Goal: Information Seeking & Learning: Check status

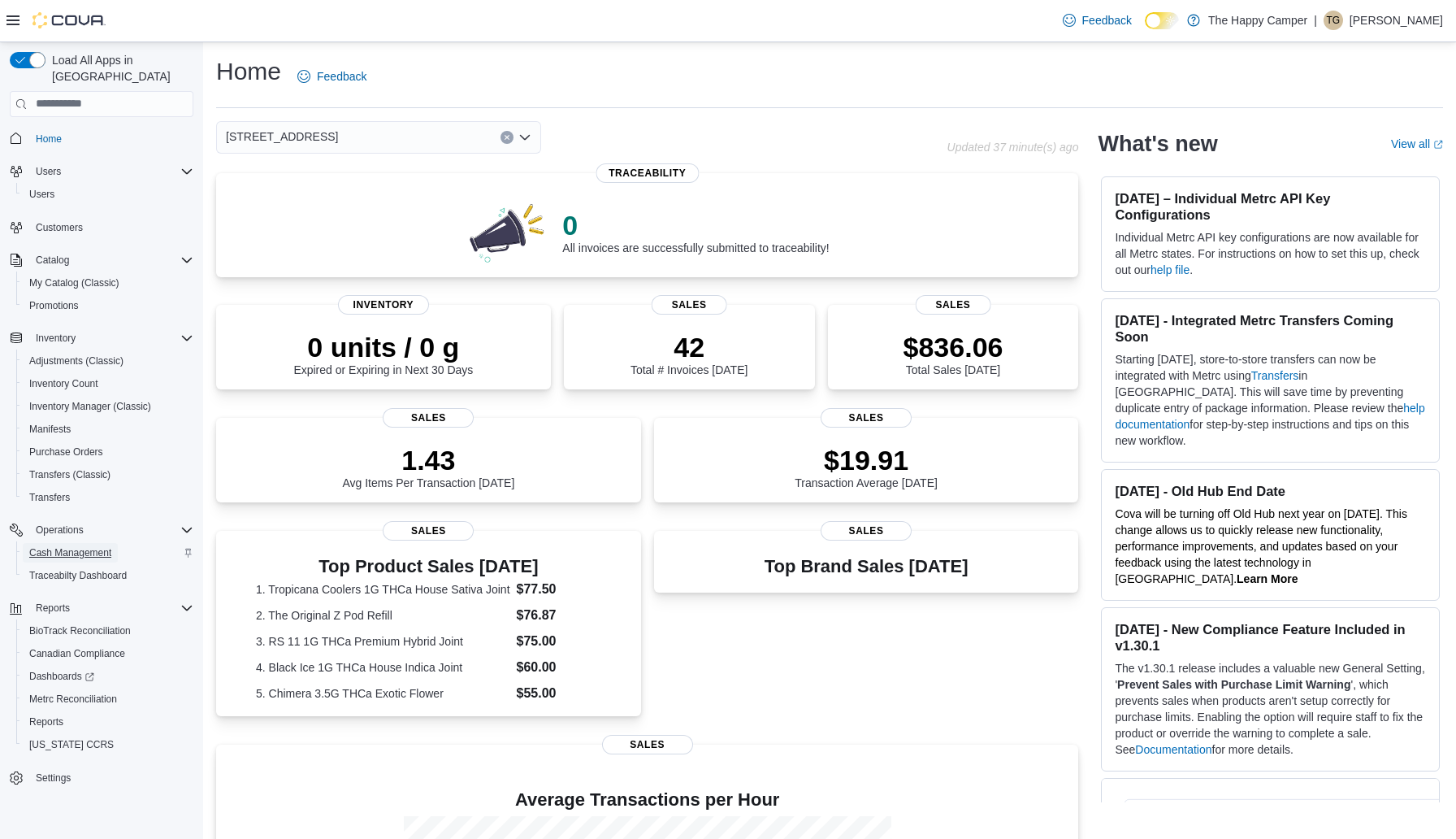
click at [84, 546] on span "Cash Management" at bounding box center [70, 553] width 82 height 13
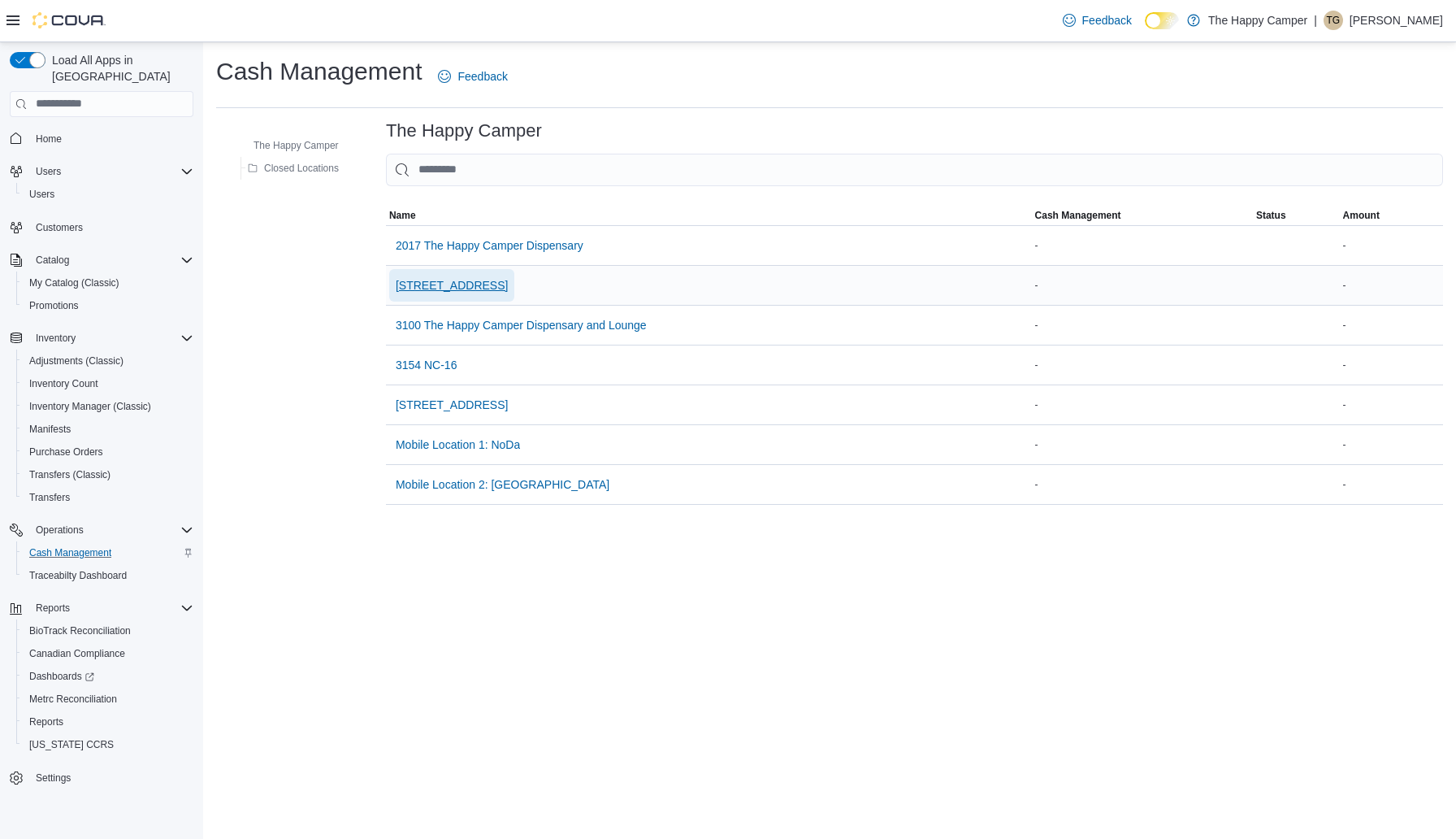
click at [508, 280] on span "[STREET_ADDRESS]" at bounding box center [451, 285] width 112 height 17
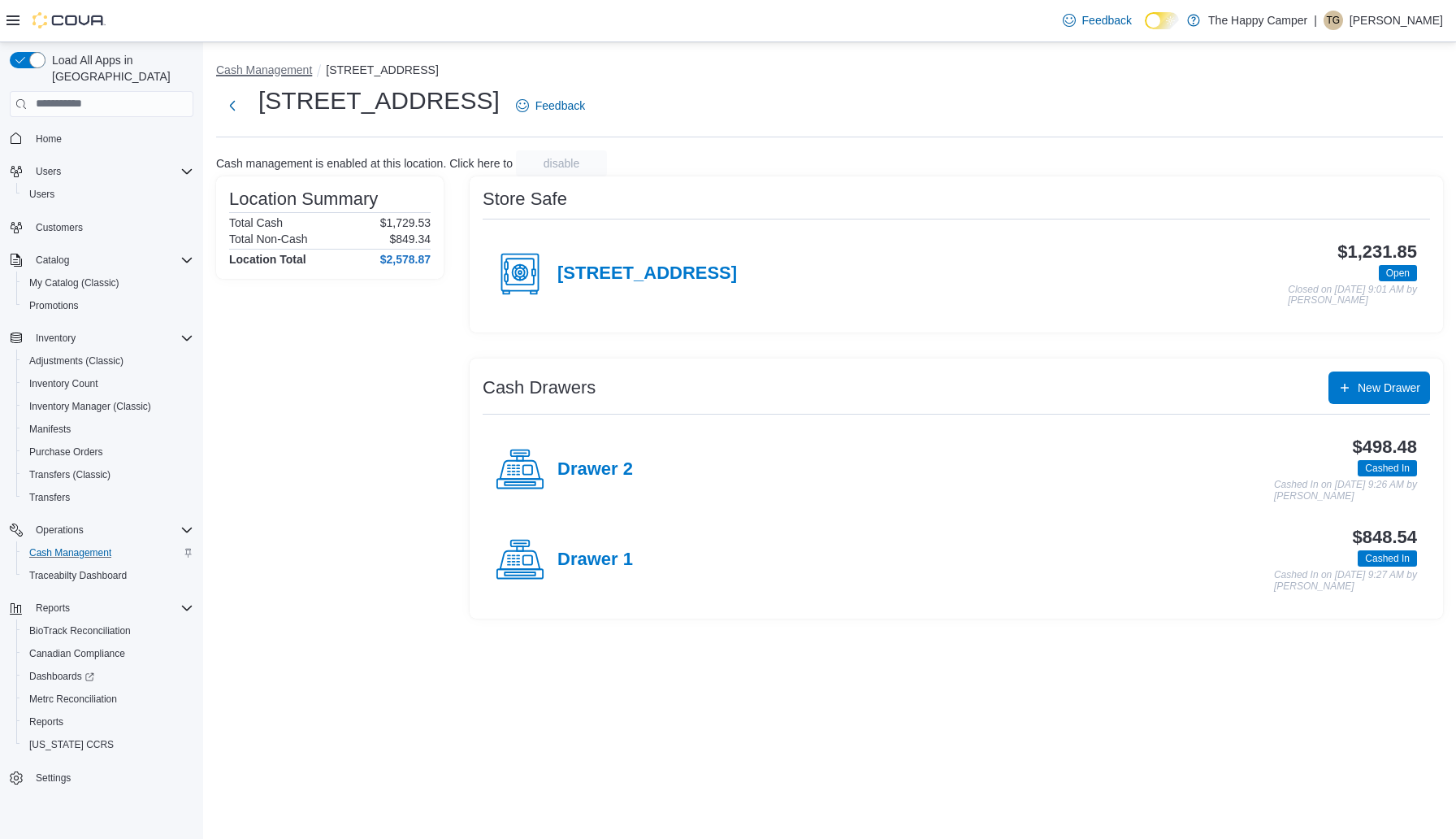
click at [241, 67] on button "Cash Management" at bounding box center [264, 70] width 96 height 13
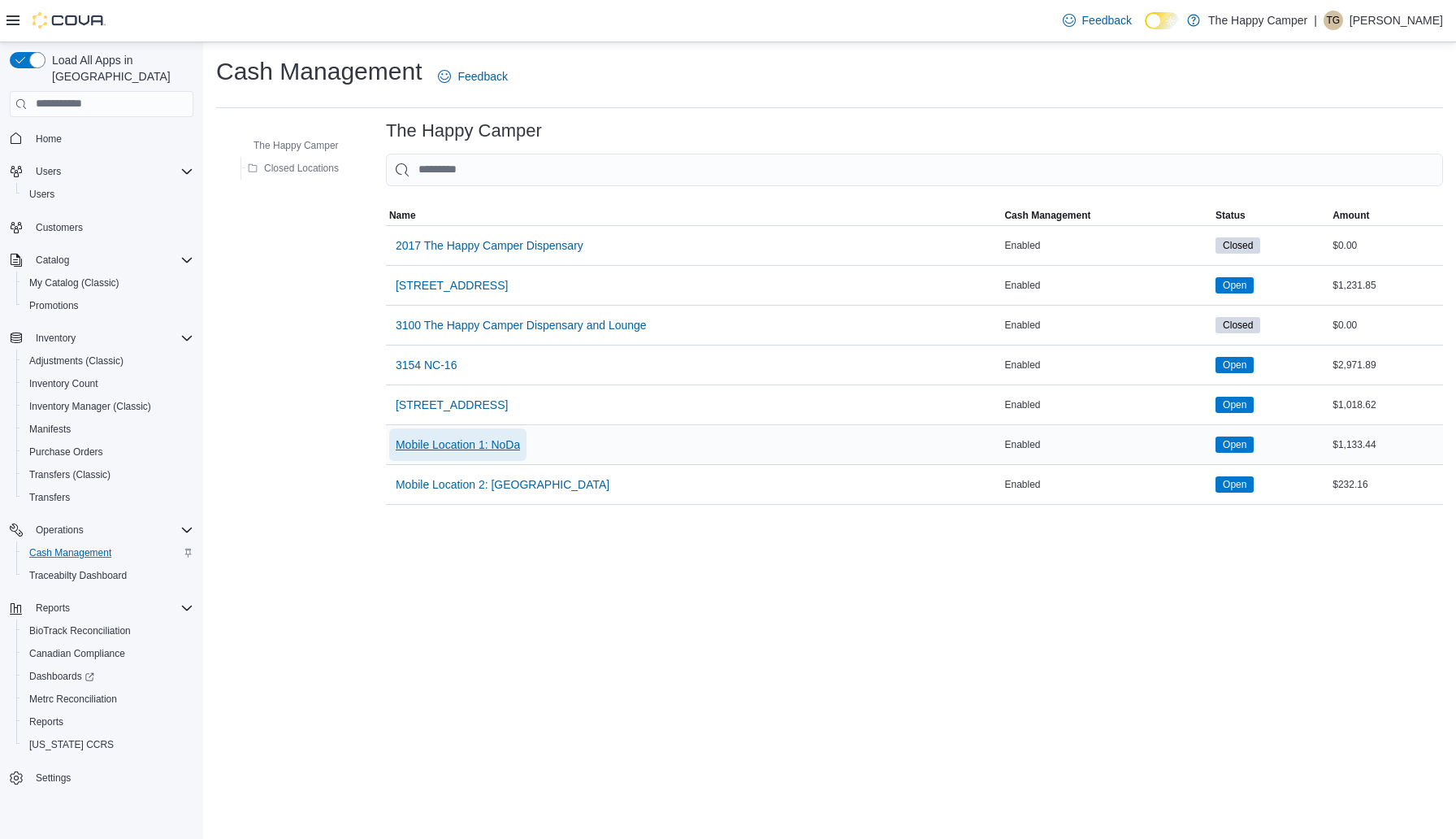
click at [463, 441] on span "Mobile Location 1: NoDa" at bounding box center [457, 444] width 124 height 17
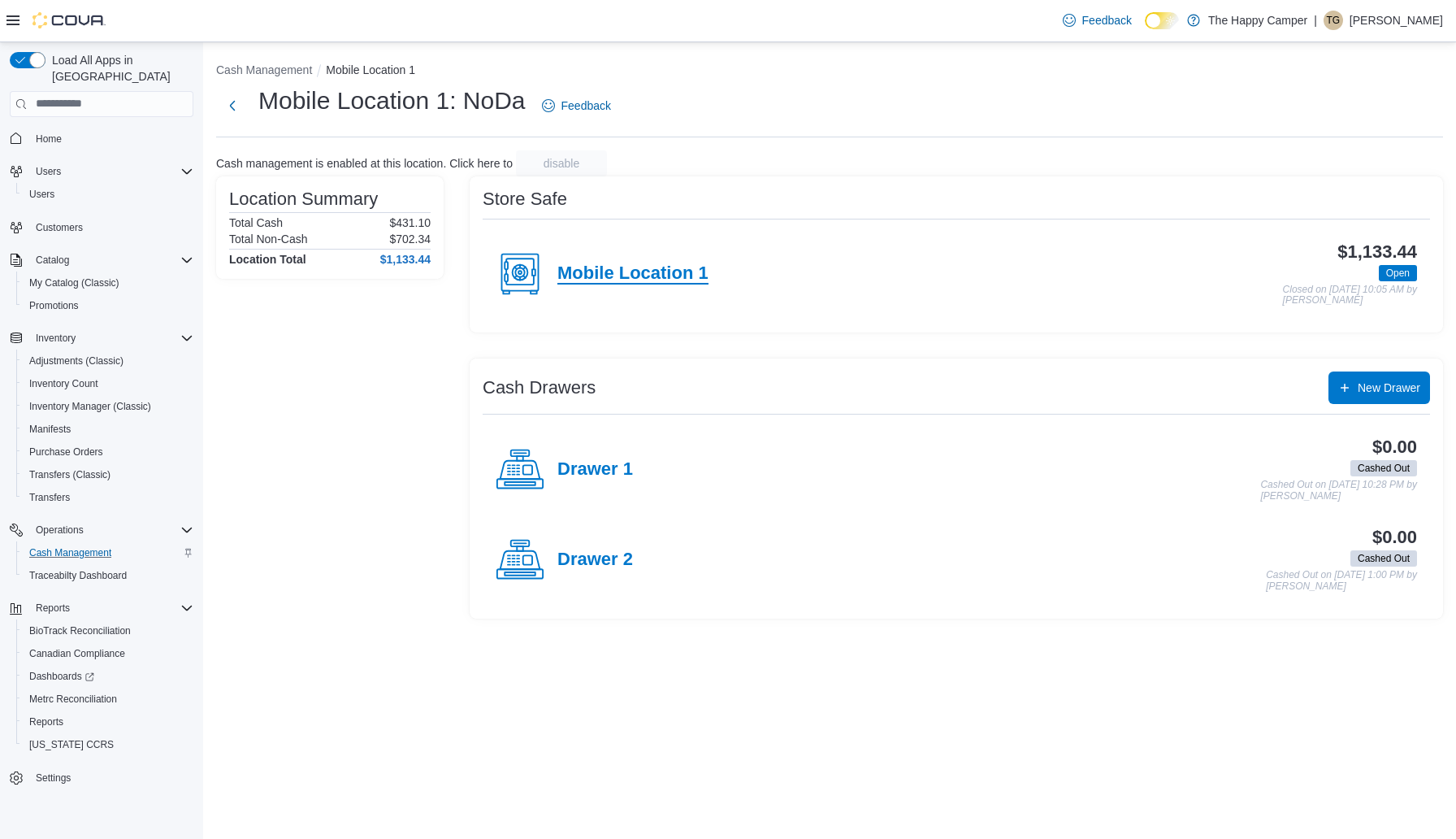
click at [652, 270] on h4 "Mobile Location 1" at bounding box center [632, 274] width 151 height 21
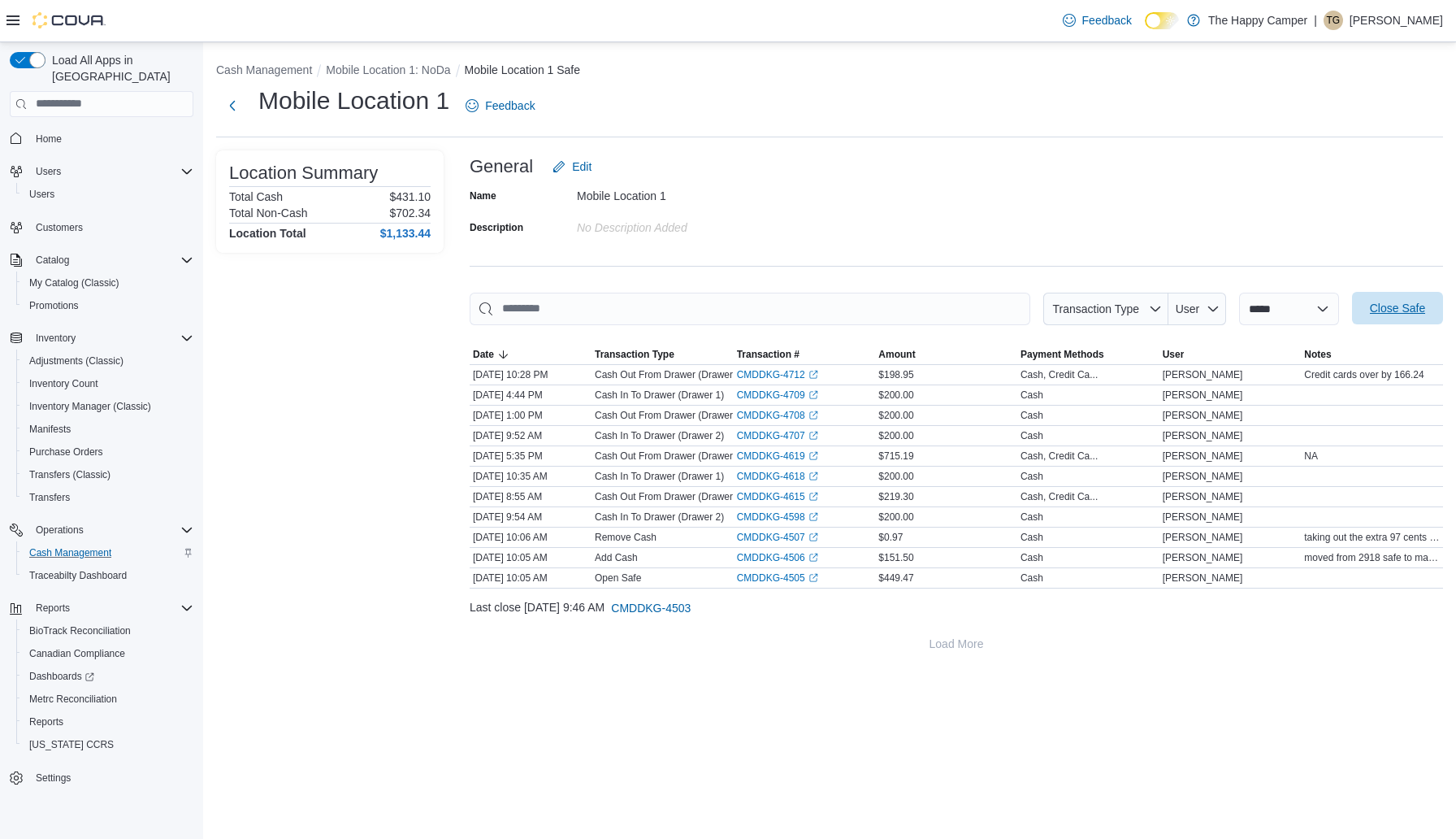
click at [1386, 308] on span "Close Safe" at bounding box center [1397, 308] width 56 height 17
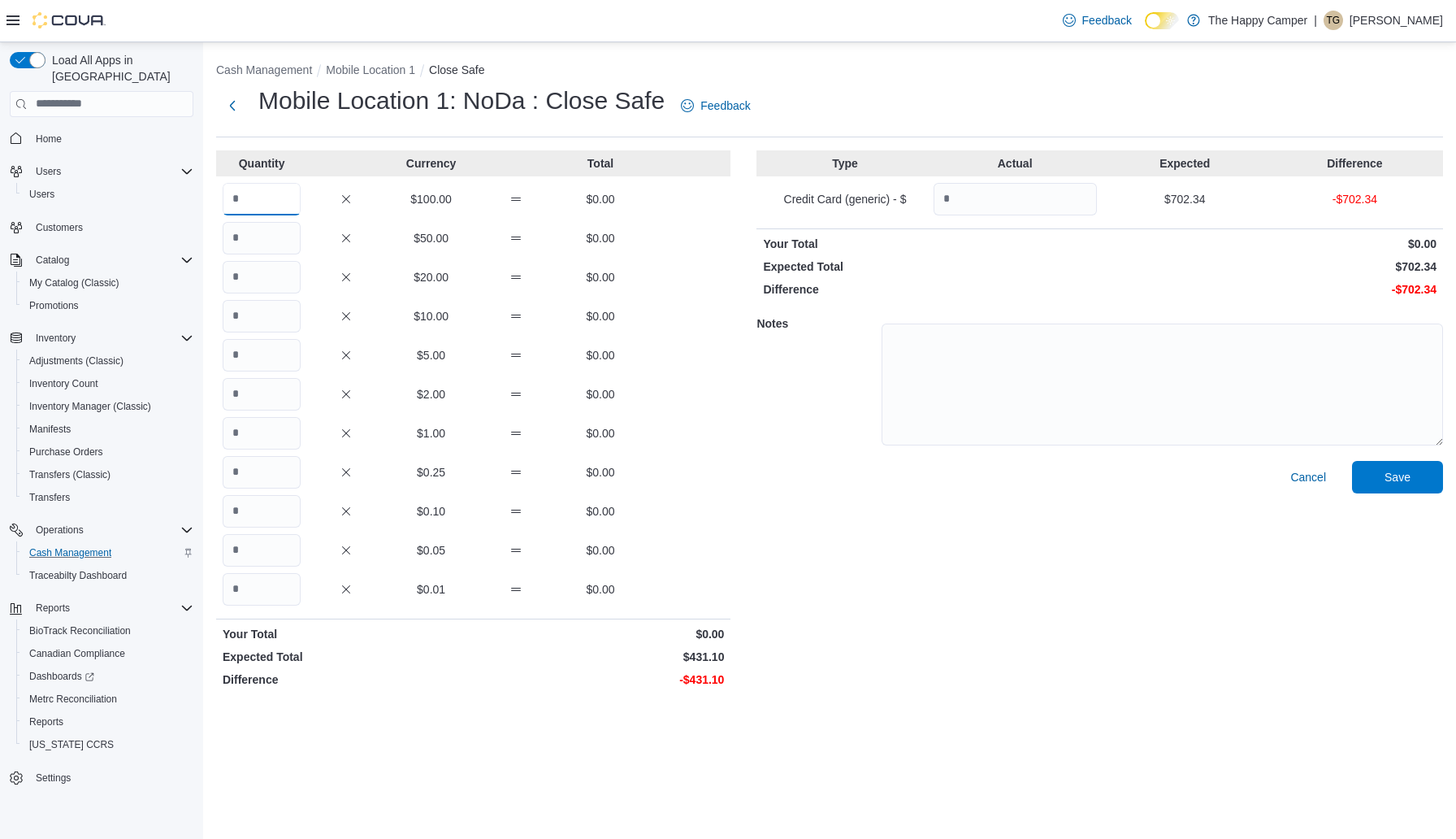
click at [255, 204] on input "Quantity" at bounding box center [262, 199] width 78 height 32
type input "*"
click at [744, 473] on div "Quantity Currency Total * $100.00 $600.00 $50.00 $0.00 $20.00 $0.00 $10.00 $0.0…" at bounding box center [830, 422] width 1226 height 544
click at [1018, 201] on input "Quantity" at bounding box center [1014, 199] width 163 height 32
type input "******"
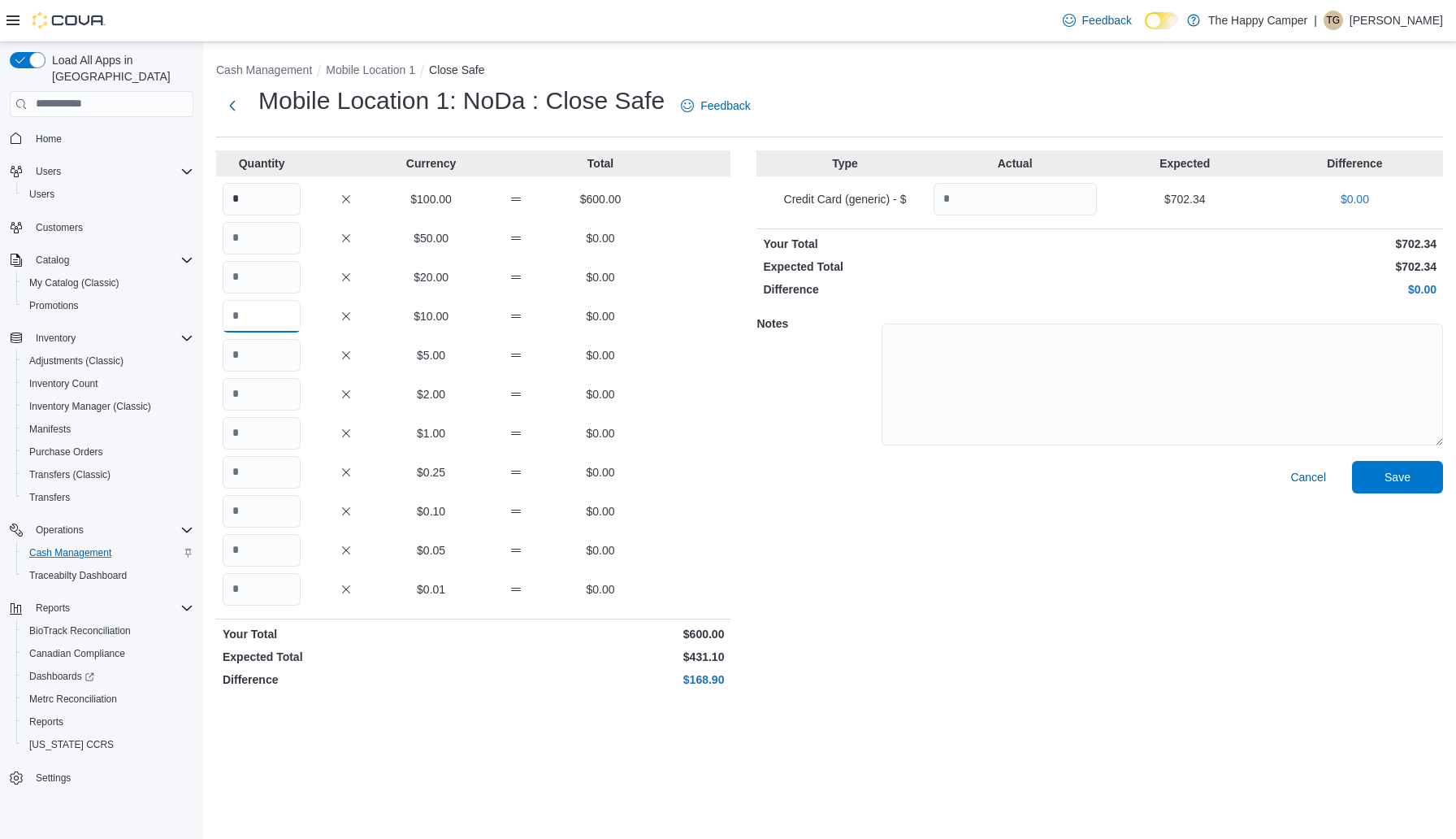
click at [266, 325] on input "Quantity" at bounding box center [262, 316] width 78 height 32
click at [259, 439] on input "Quantity" at bounding box center [262, 433] width 78 height 32
type input "**"
click at [255, 592] on input "Quantity" at bounding box center [262, 589] width 78 height 32
type input "**"
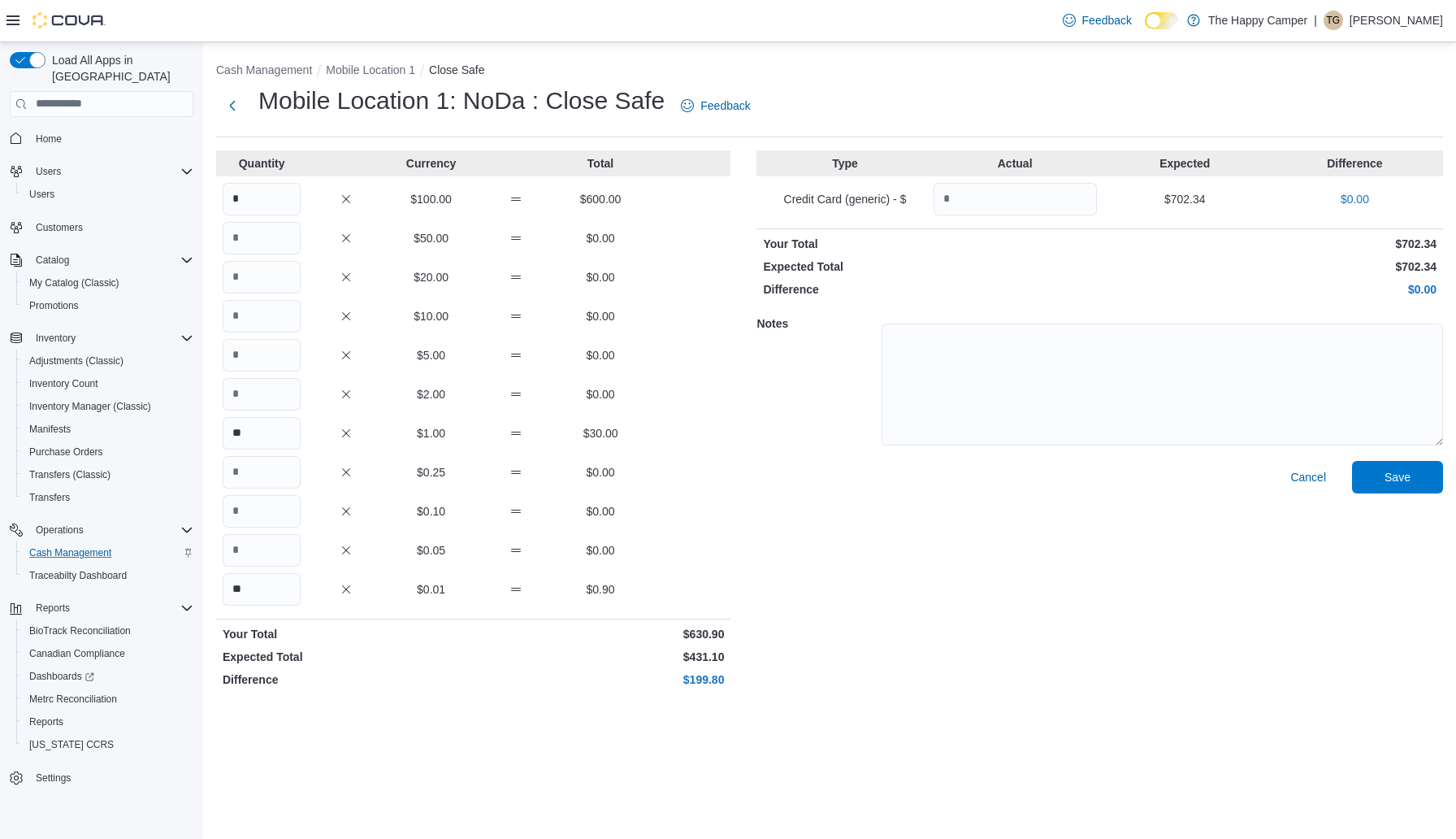
click at [921, 688] on div "Cancel Save" at bounding box center [1100, 577] width 686 height 233
click at [1390, 470] on span "Save" at bounding box center [1396, 477] width 26 height 17
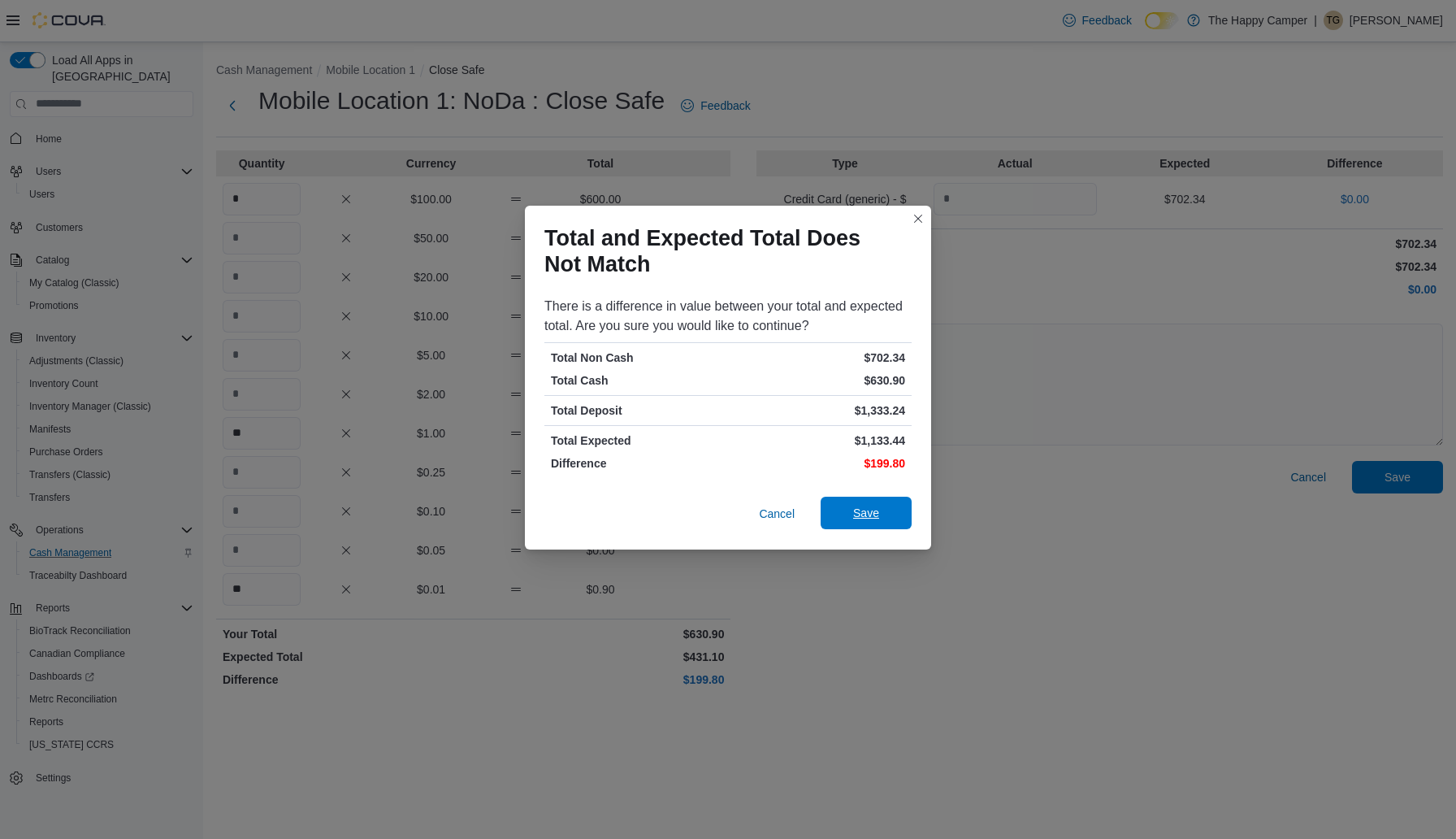
click at [857, 517] on span "Save" at bounding box center [865, 513] width 26 height 17
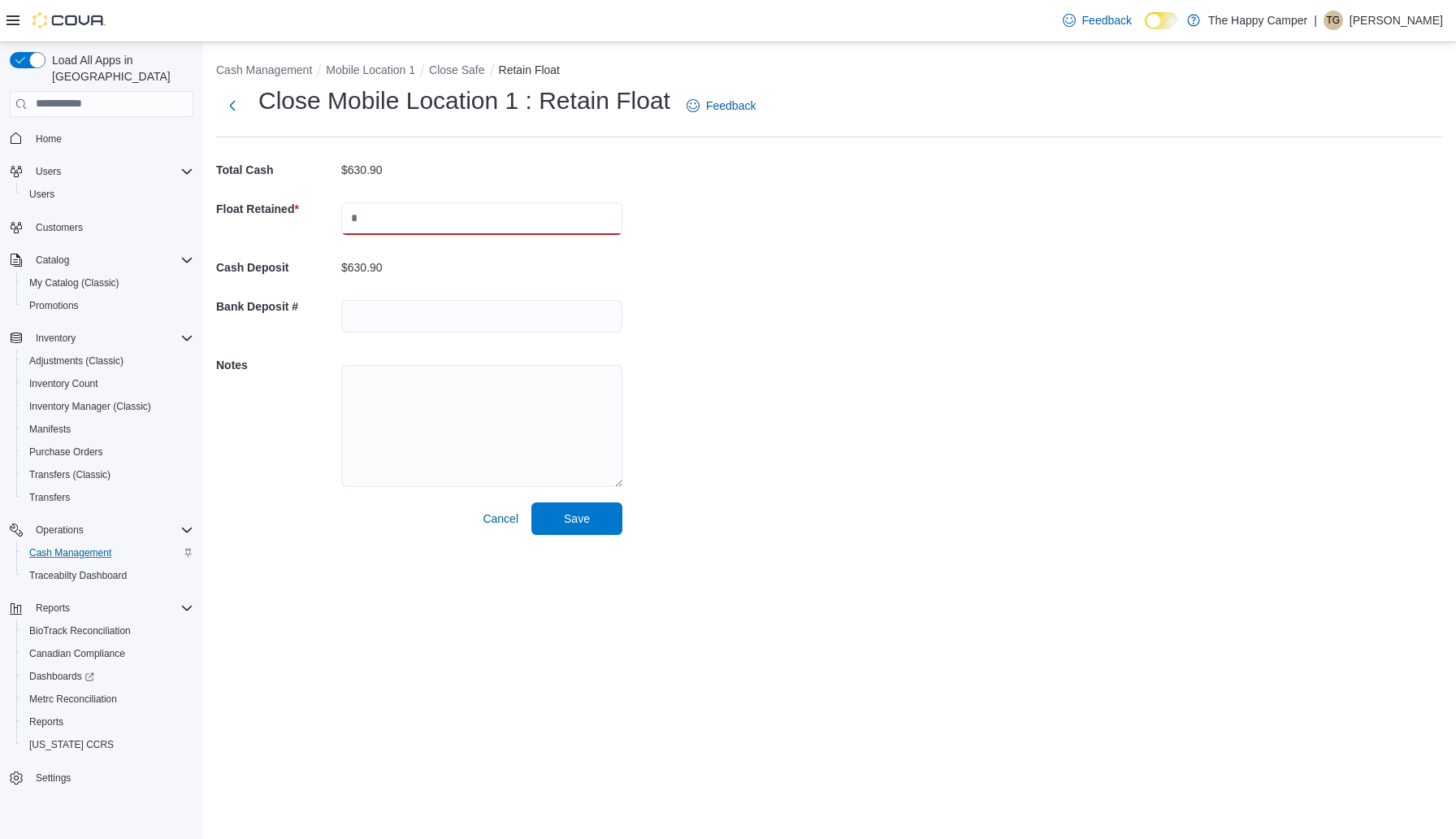
click at [454, 229] on input "text" at bounding box center [481, 218] width 281 height 32
type input "******"
click at [809, 368] on div "Cash Management Mobile Location 1 Close Safe Retain Float Close Mobile Location…" at bounding box center [830, 295] width 1253 height 506
click at [560, 526] on span "Save" at bounding box center [577, 517] width 71 height 32
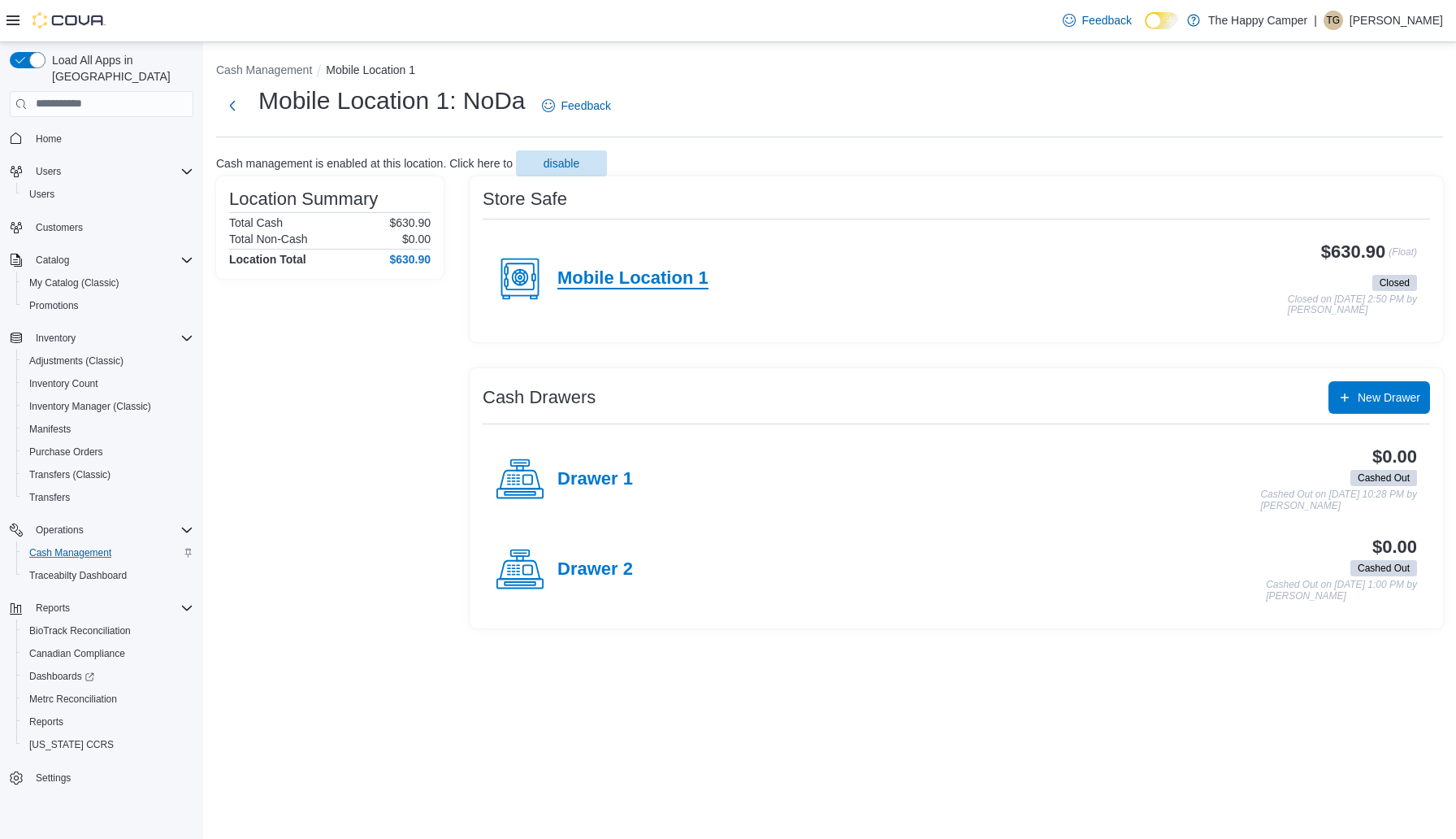
click at [628, 279] on h4 "Mobile Location 1" at bounding box center [632, 278] width 151 height 21
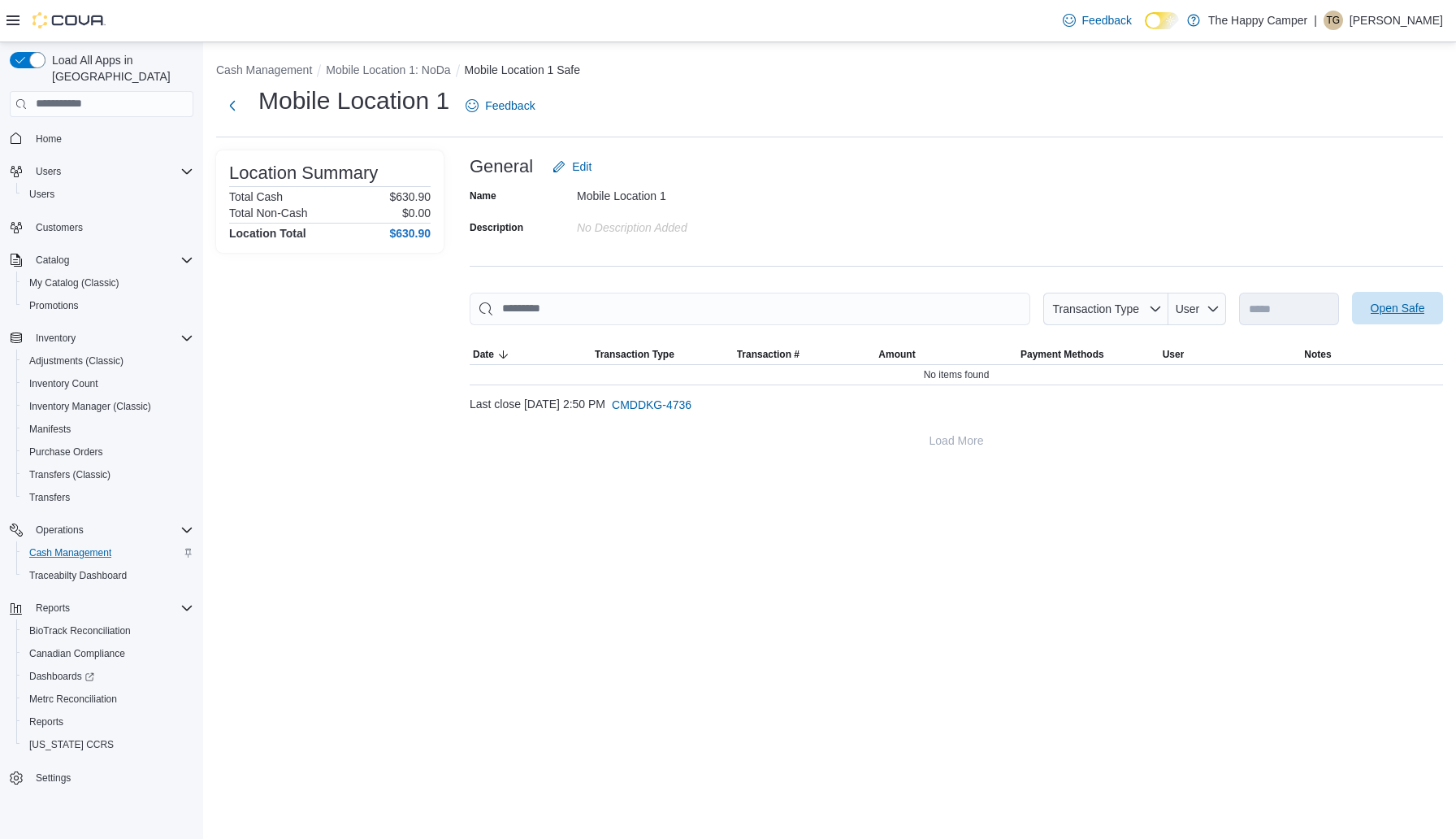
click at [1425, 308] on span "Open Safe" at bounding box center [1398, 308] width 55 height 17
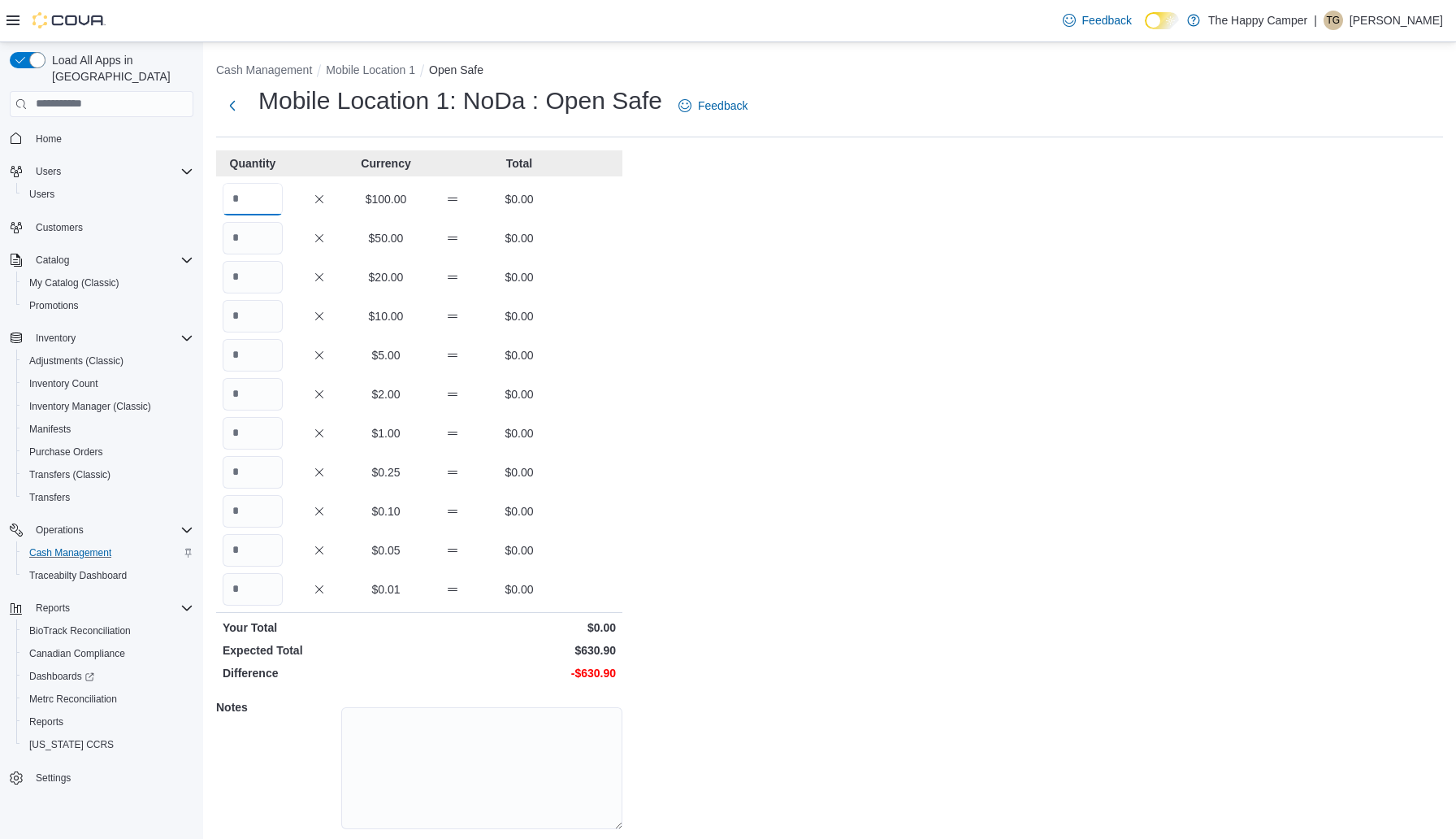
click at [267, 201] on input "Quantity" at bounding box center [253, 199] width 60 height 32
type input "*"
click at [252, 430] on input "Quantity" at bounding box center [253, 433] width 60 height 32
type input "**"
click at [246, 594] on input "Quantity" at bounding box center [253, 589] width 60 height 32
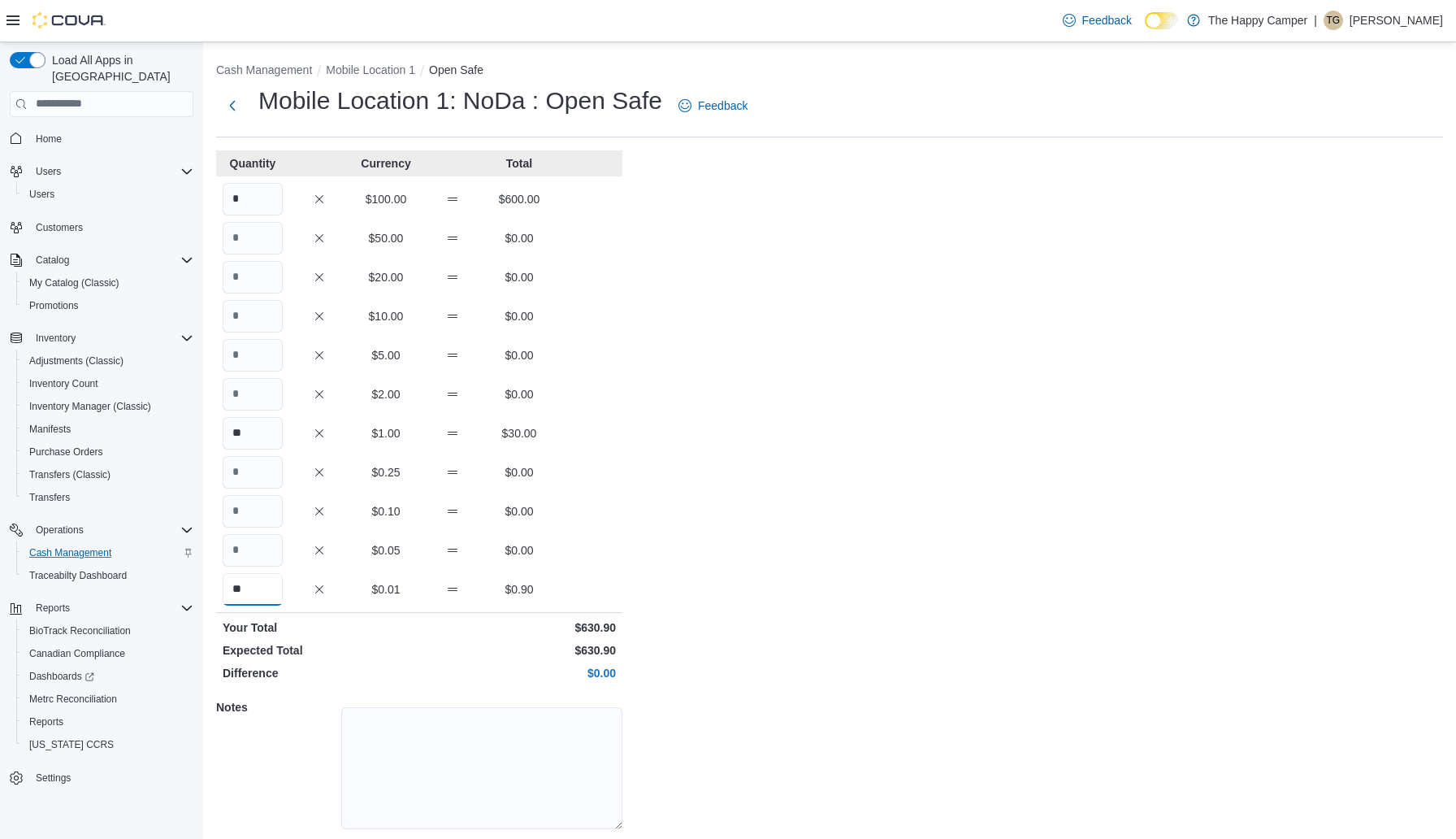
type input "**"
click at [700, 543] on div "Cash Management Mobile Location 1 Open Safe Mobile Location 1: NoDa : Open Safe…" at bounding box center [830, 466] width 1253 height 847
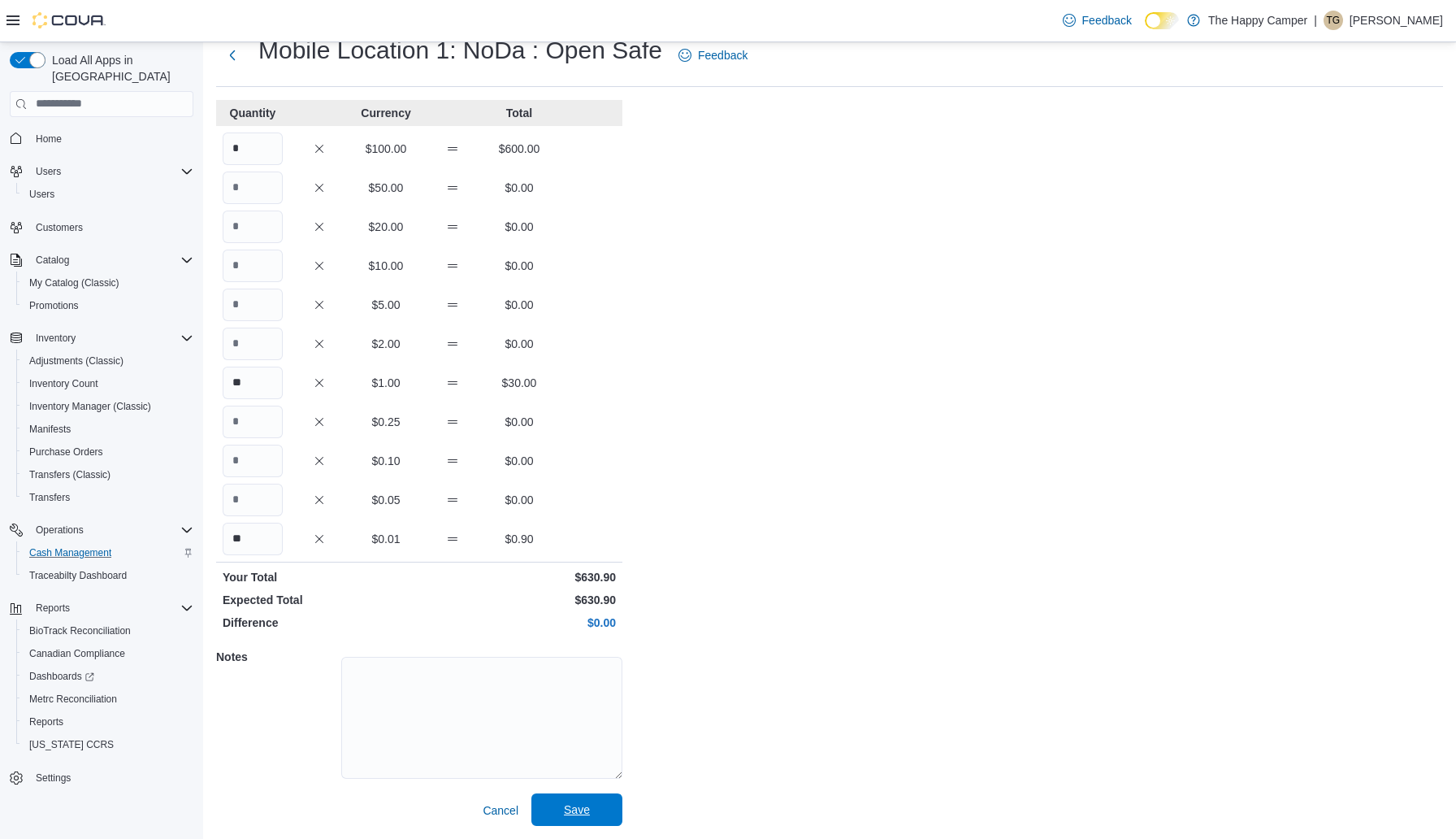
click at [583, 800] on span "Save" at bounding box center [577, 809] width 71 height 32
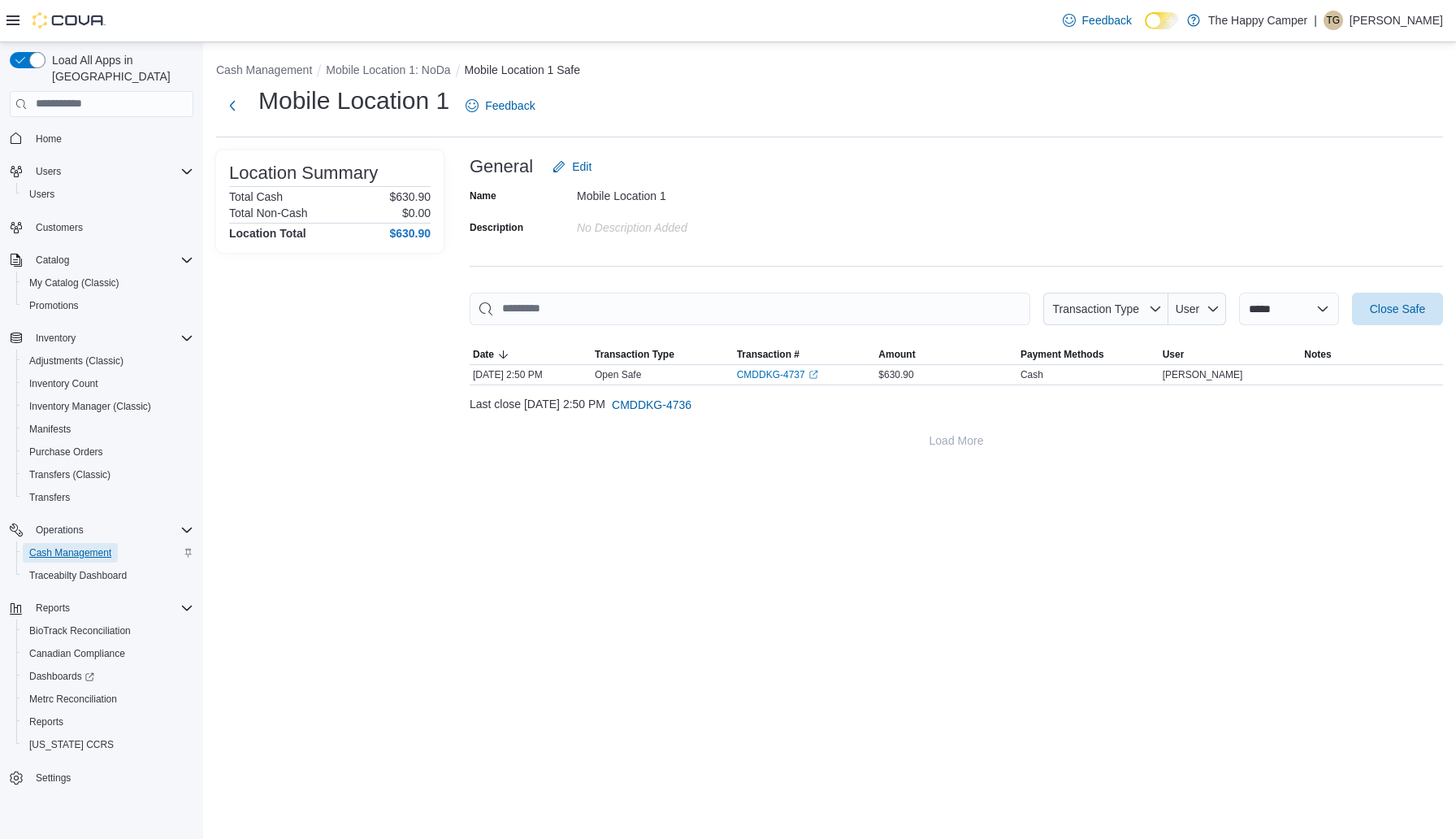
click at [93, 546] on span "Cash Management" at bounding box center [70, 553] width 82 height 13
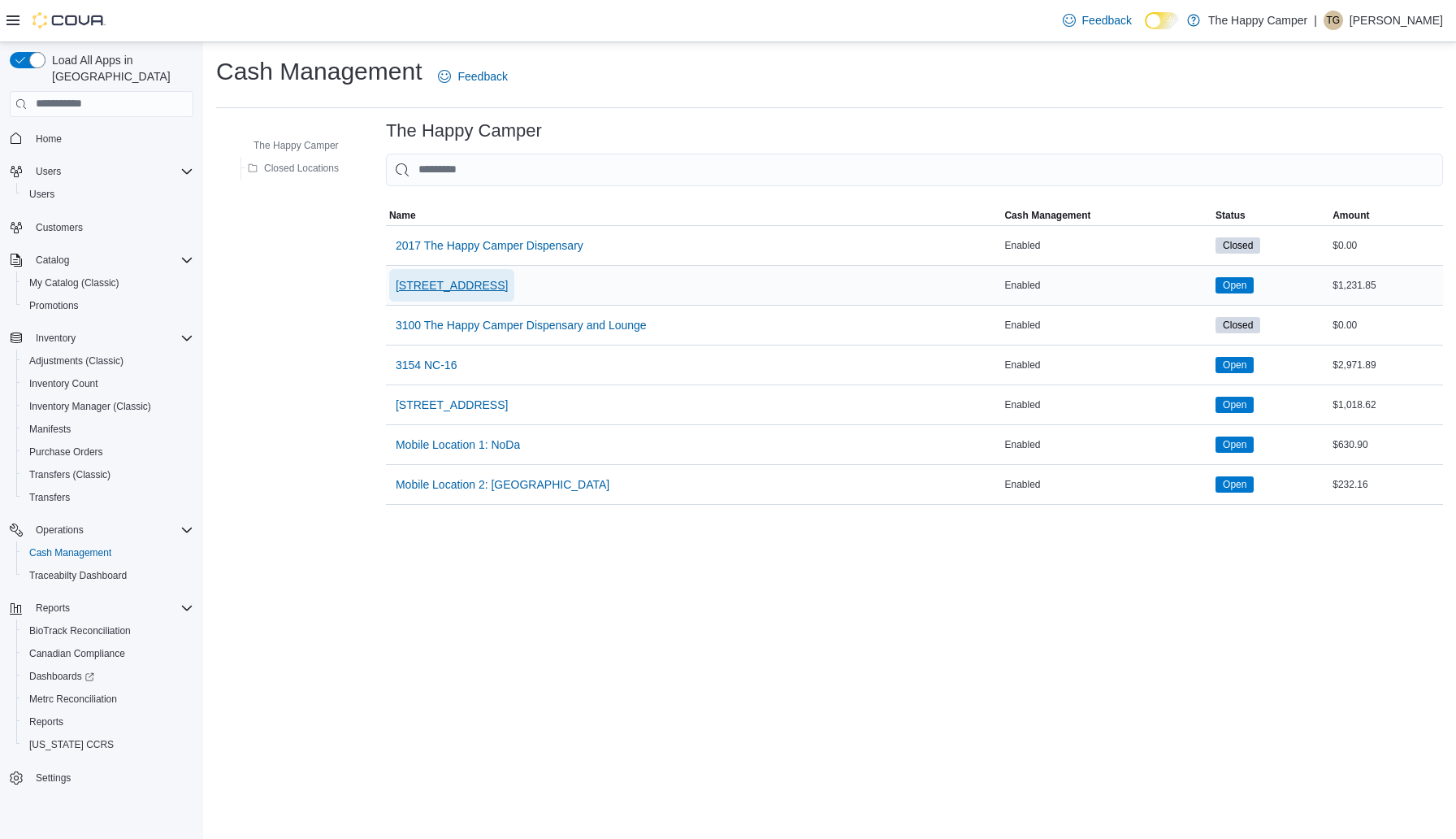
click at [498, 288] on span "[STREET_ADDRESS]" at bounding box center [451, 285] width 112 height 17
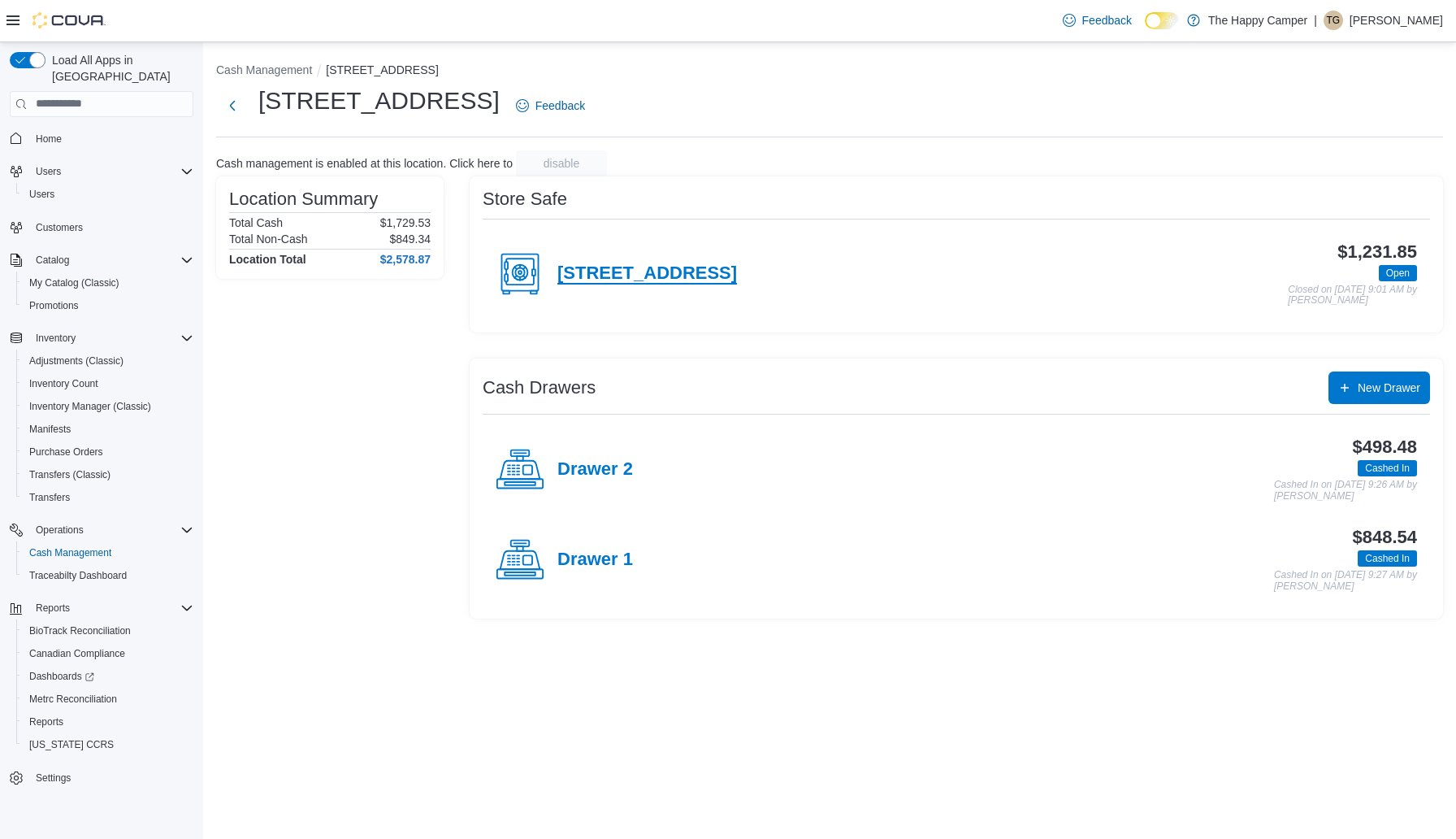
click at [573, 267] on h4 "[STREET_ADDRESS]" at bounding box center [646, 274] width 180 height 21
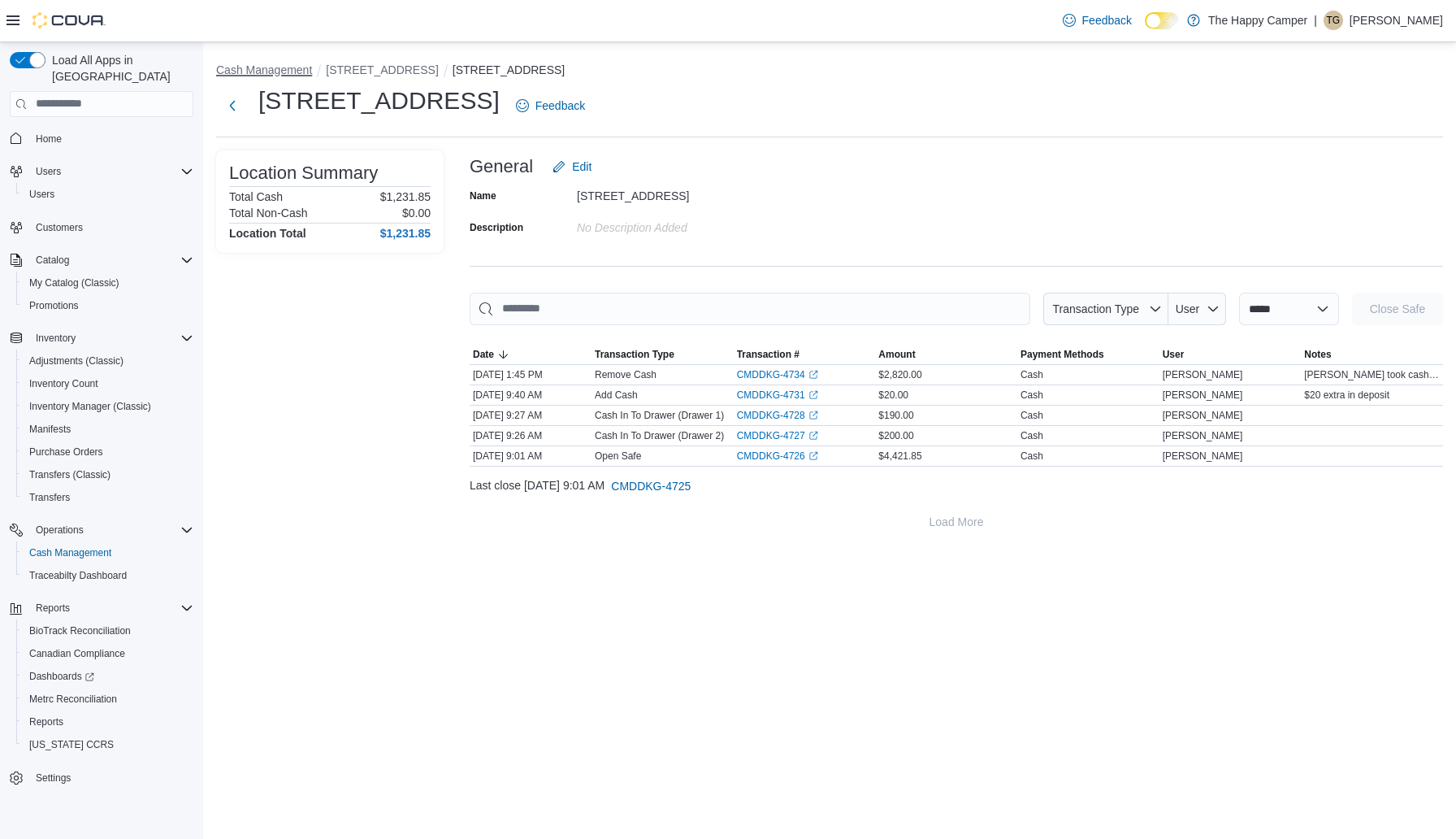
click at [262, 69] on button "Cash Management" at bounding box center [264, 70] width 96 height 13
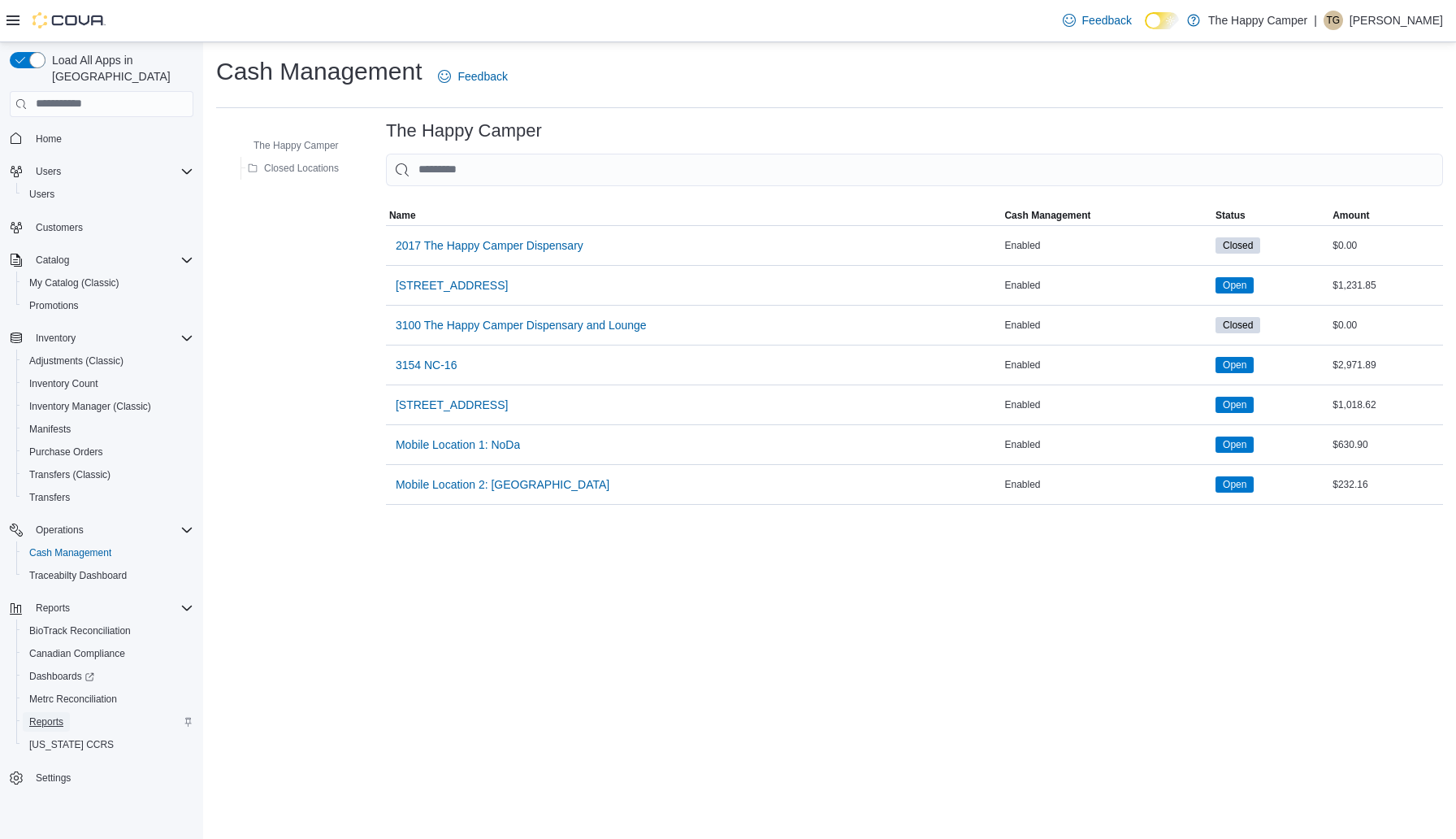
click at [51, 715] on span "Reports" at bounding box center [46, 722] width 34 height 13
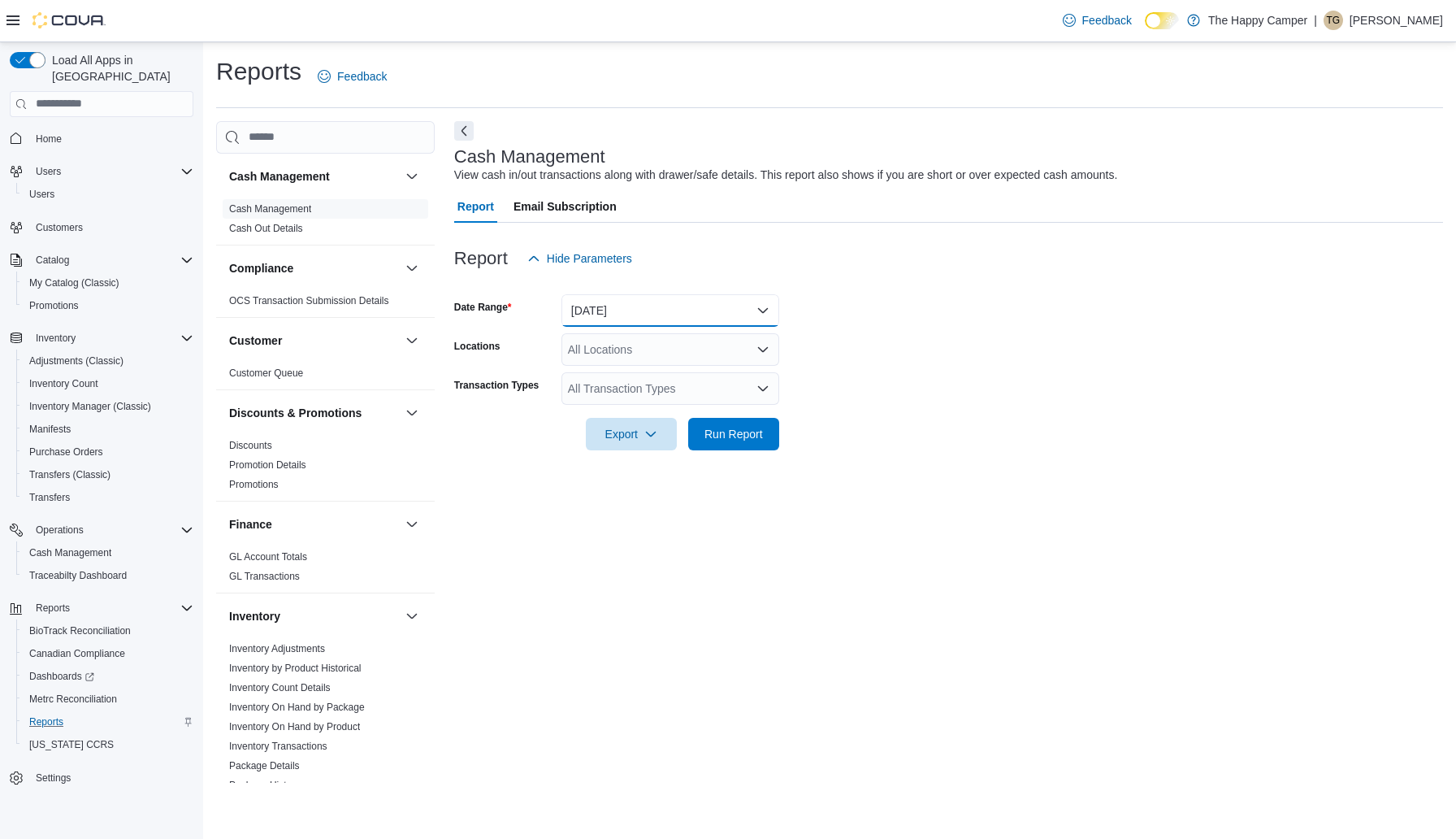
click at [610, 307] on button "[DATE]" at bounding box center [670, 310] width 218 height 32
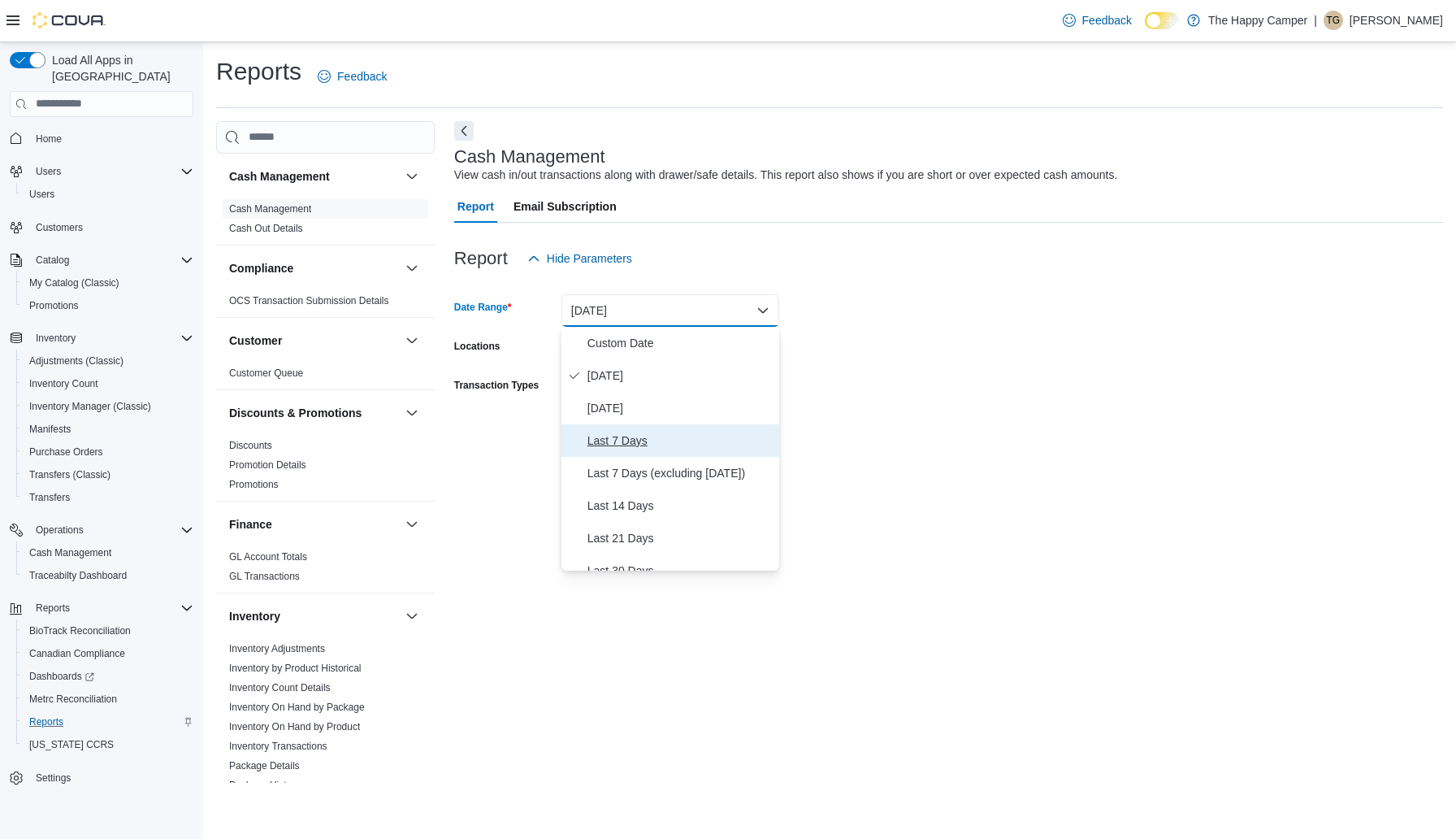
click at [626, 441] on span "Last 7 Days" at bounding box center [680, 441] width 185 height 20
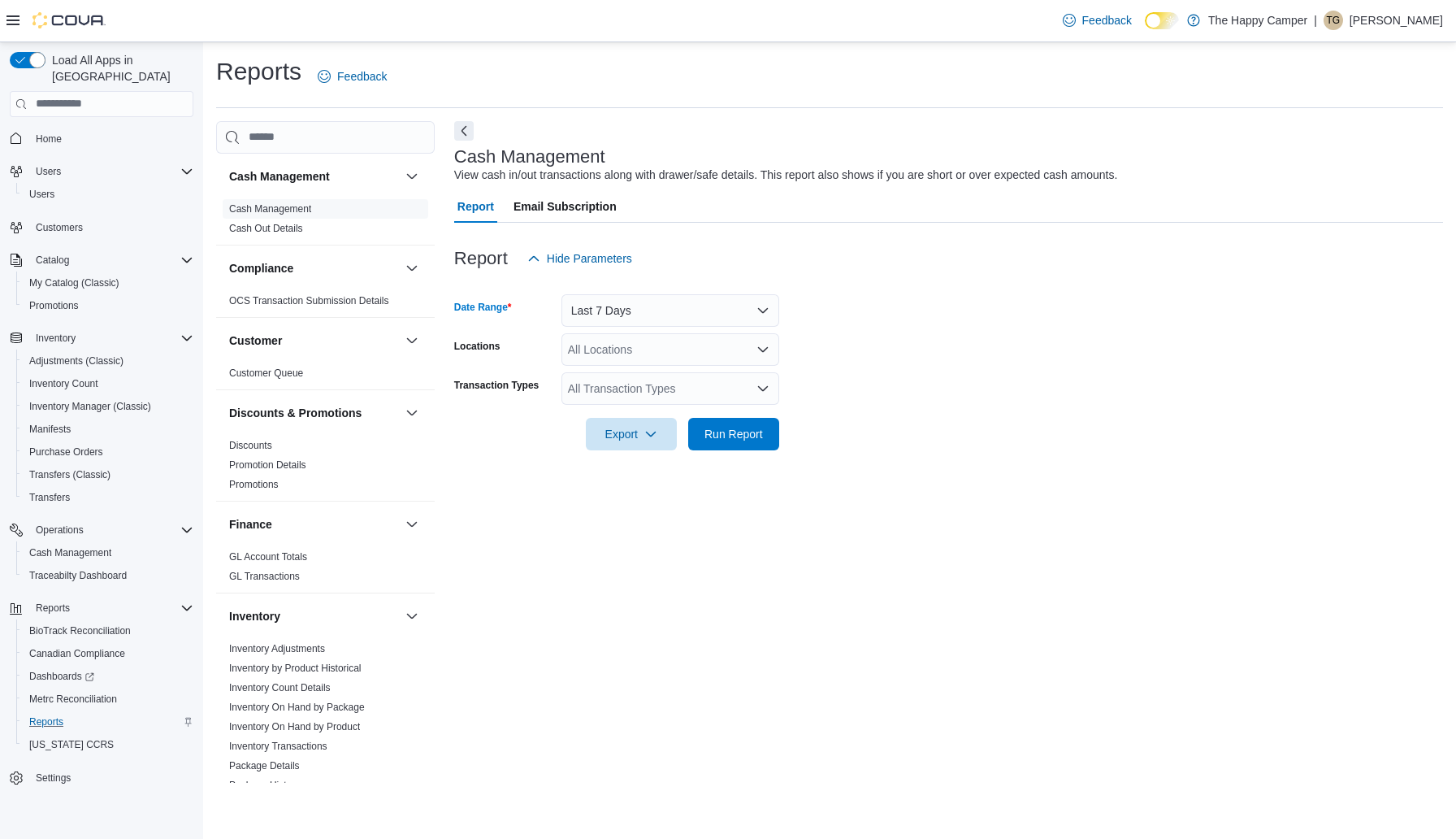
click at [678, 356] on div "All Locations" at bounding box center [670, 349] width 218 height 32
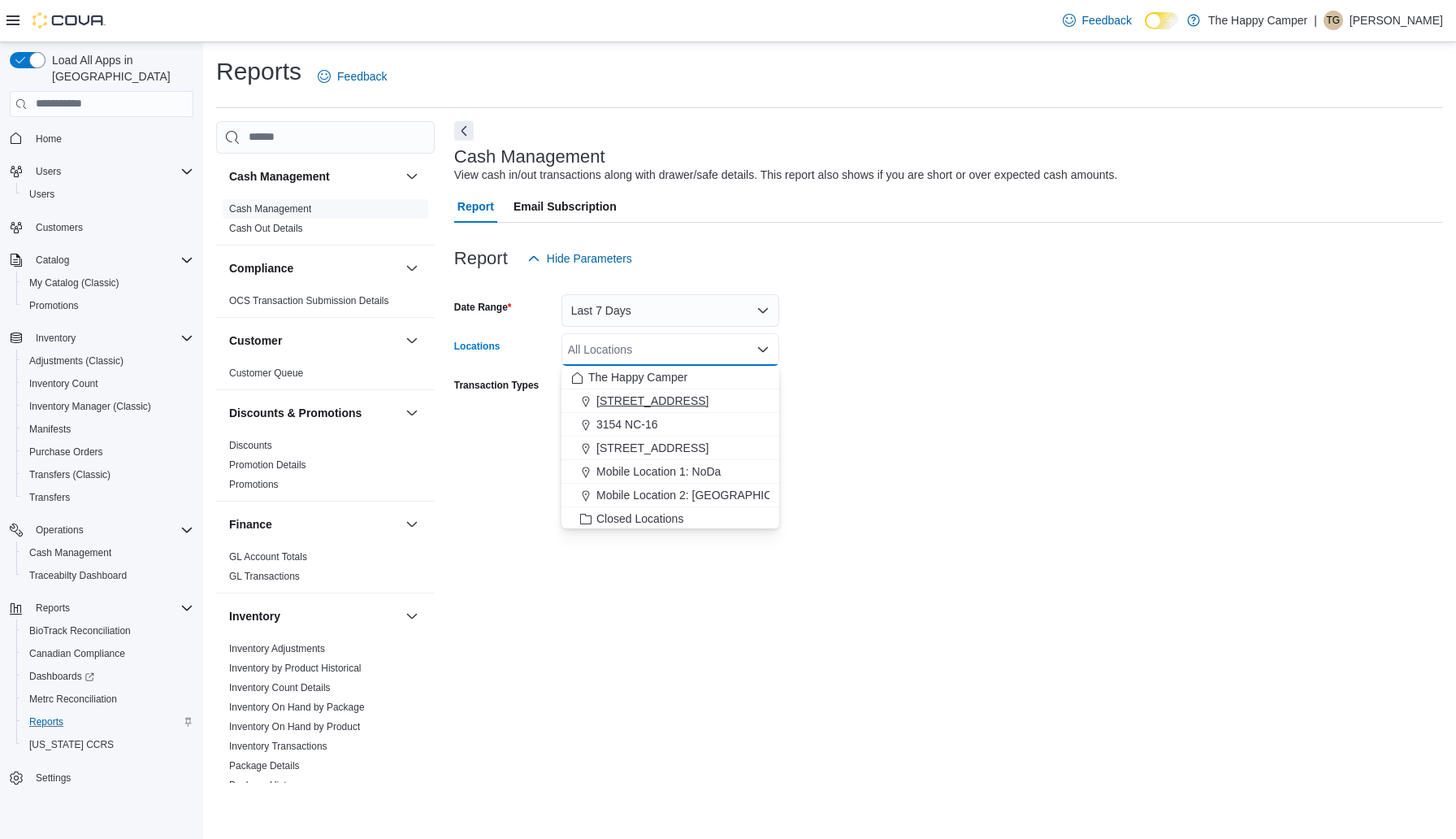
click at [664, 398] on span "[STREET_ADDRESS]" at bounding box center [651, 400] width 112 height 17
click at [878, 368] on form "Date Range Last 7 Days Locations [STREET_ADDRESS] Selected. [STREET_ADDRESS] Pr…" at bounding box center [948, 362] width 989 height 176
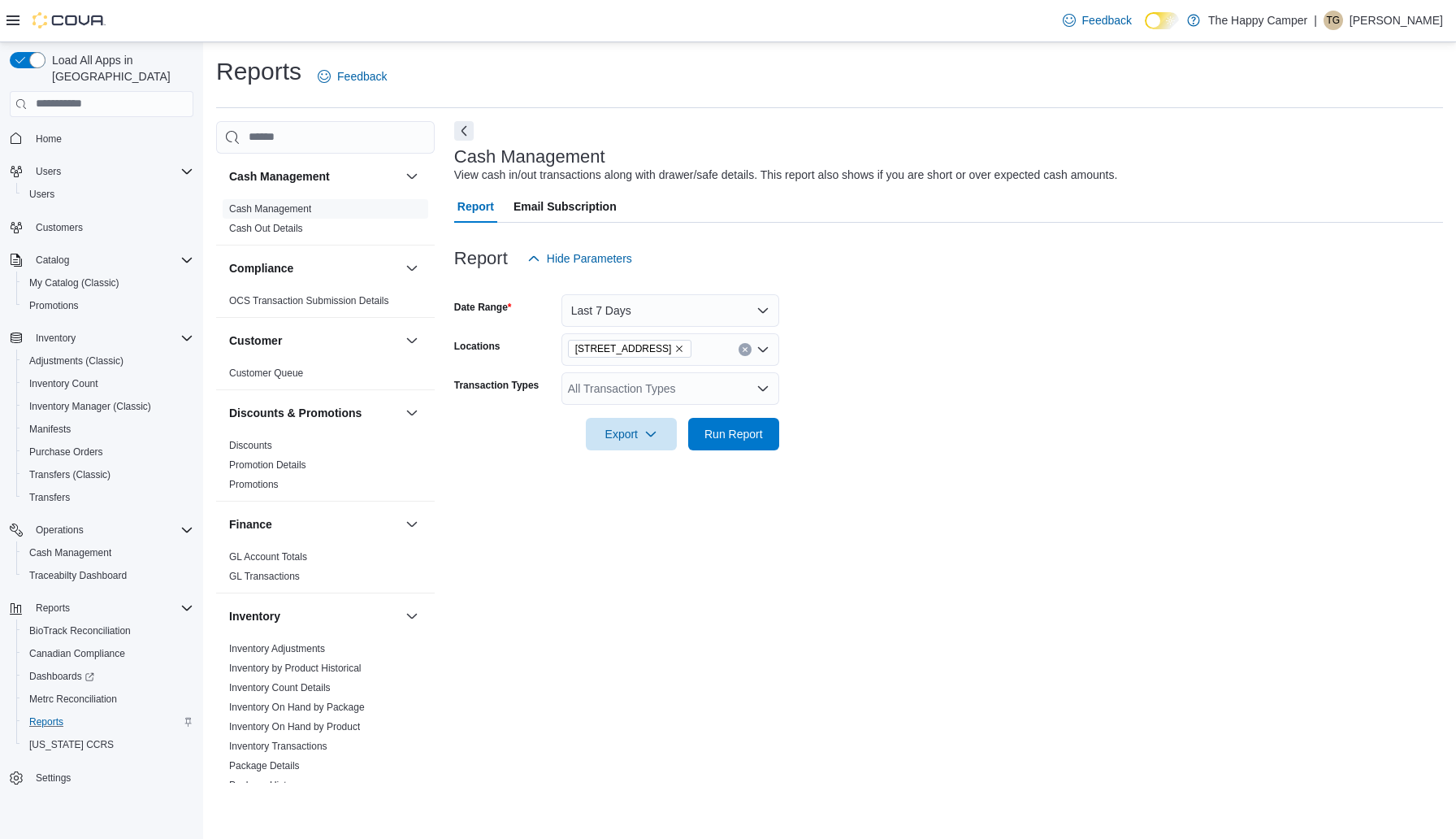
click at [741, 390] on div "All Transaction Types" at bounding box center [670, 388] width 218 height 32
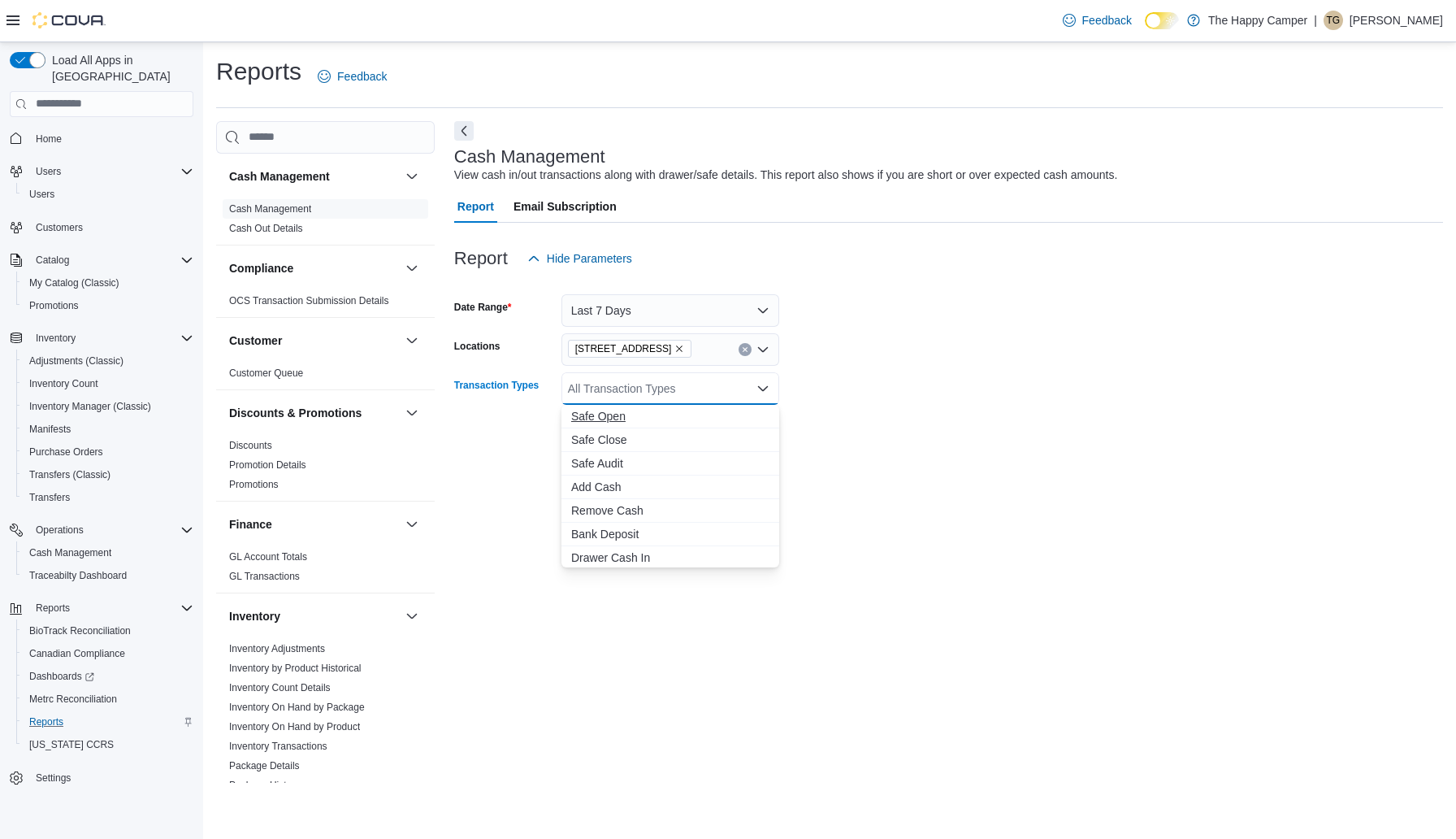
click at [699, 419] on span "Safe Open" at bounding box center [670, 416] width 198 height 17
click at [650, 421] on span "Safe Close" at bounding box center [655, 416] width 167 height 17
click at [622, 440] on span "Safe Audit" at bounding box center [655, 440] width 167 height 17
click at [915, 374] on form "Date Range Last 7 Days Locations [STREET_ADDRESS] Transaction Types Safe Open S…" at bounding box center [948, 374] width 989 height 200
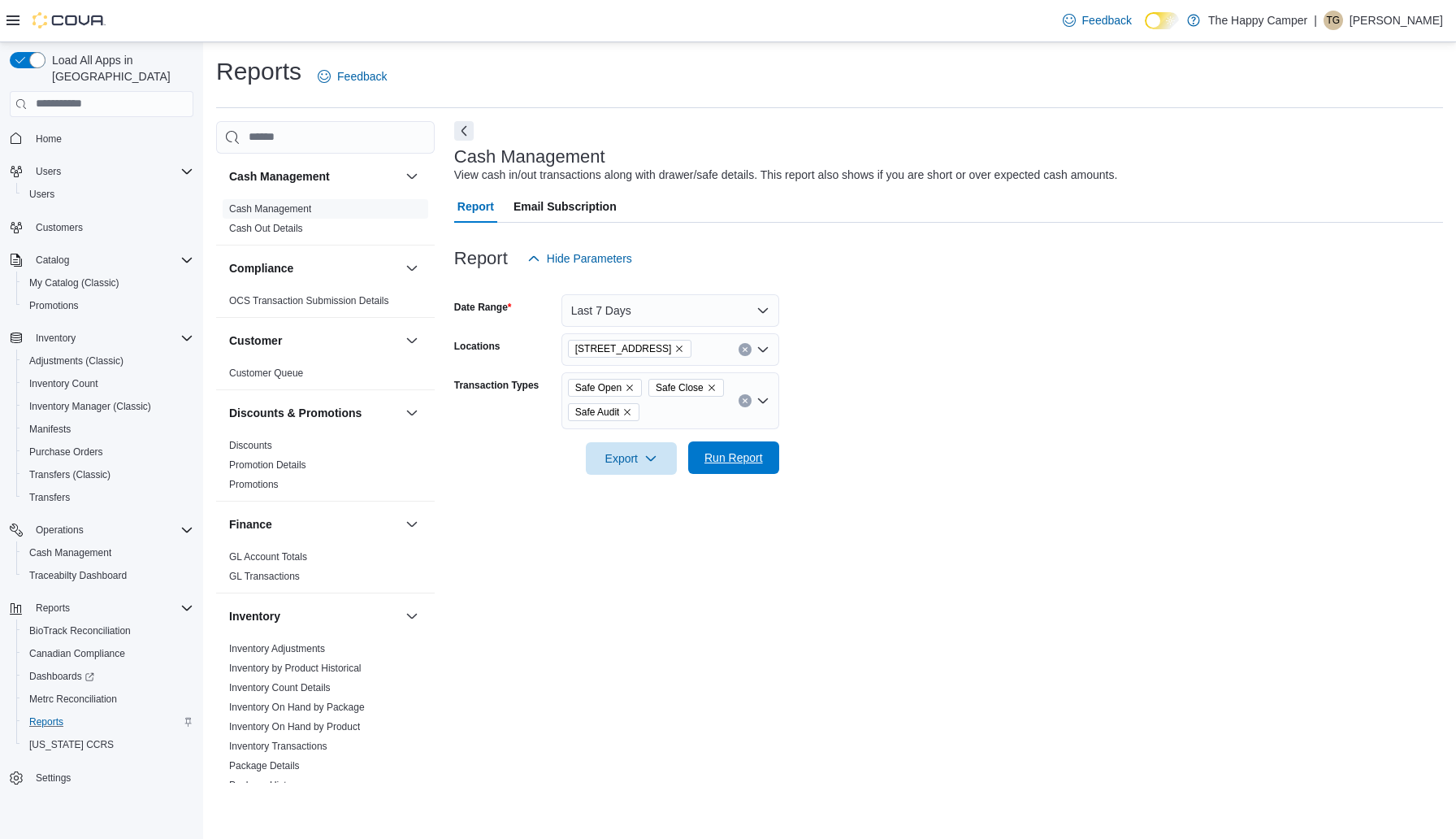
click at [748, 454] on span "Run Report" at bounding box center [733, 458] width 59 height 17
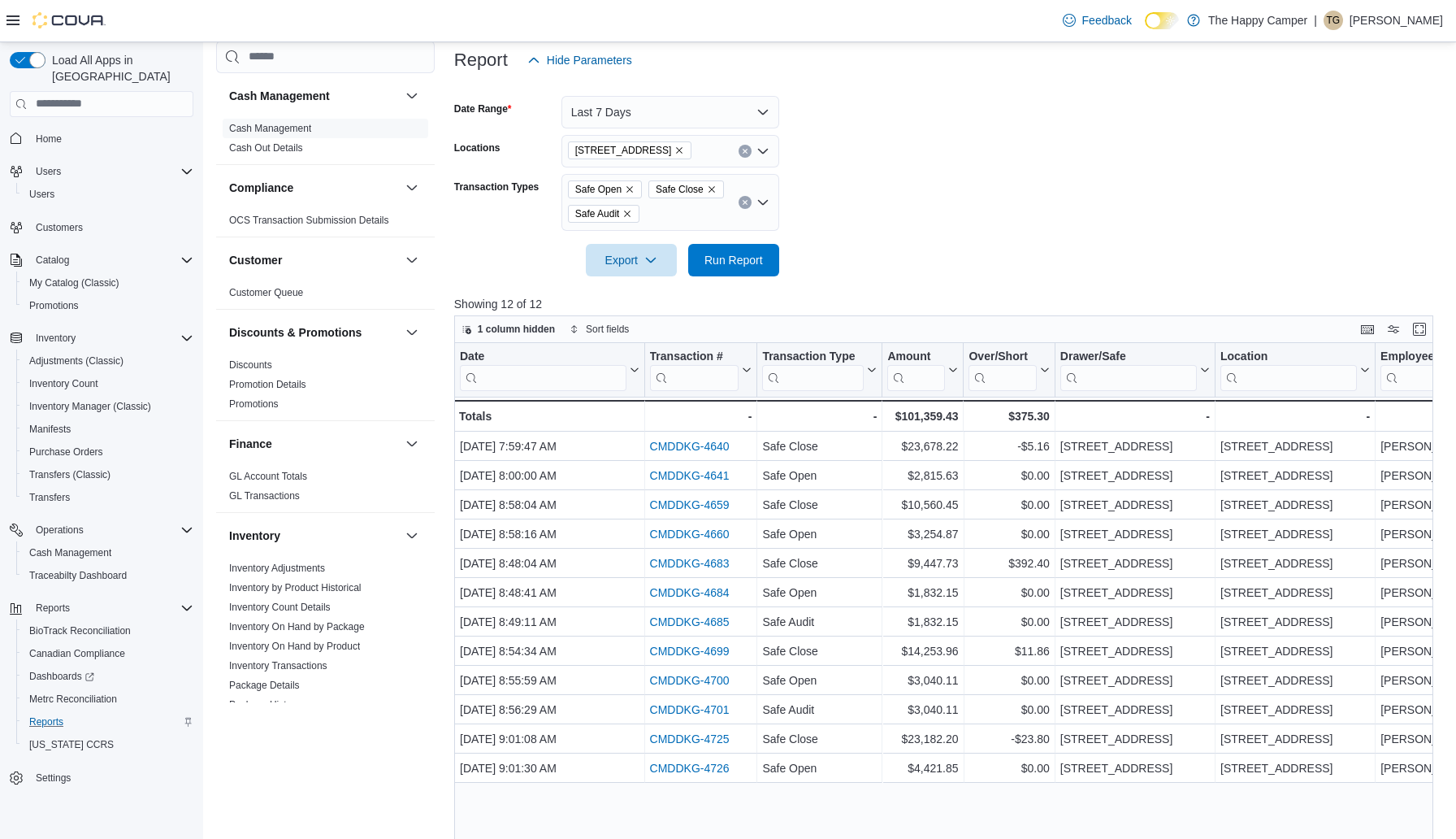
scroll to position [187, 0]
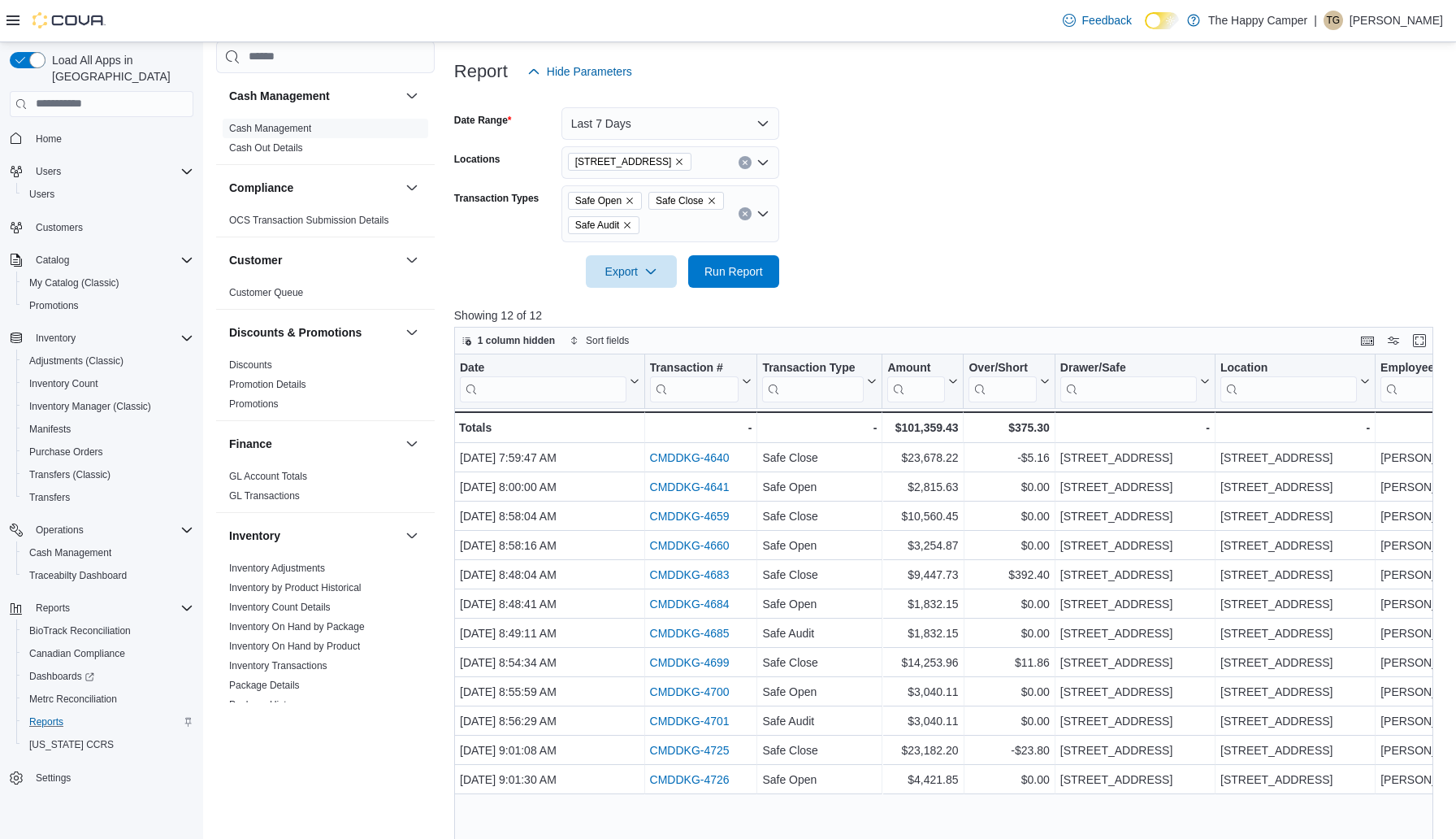
click at [744, 214] on icon "Clear input" at bounding box center [744, 213] width 4 height 4
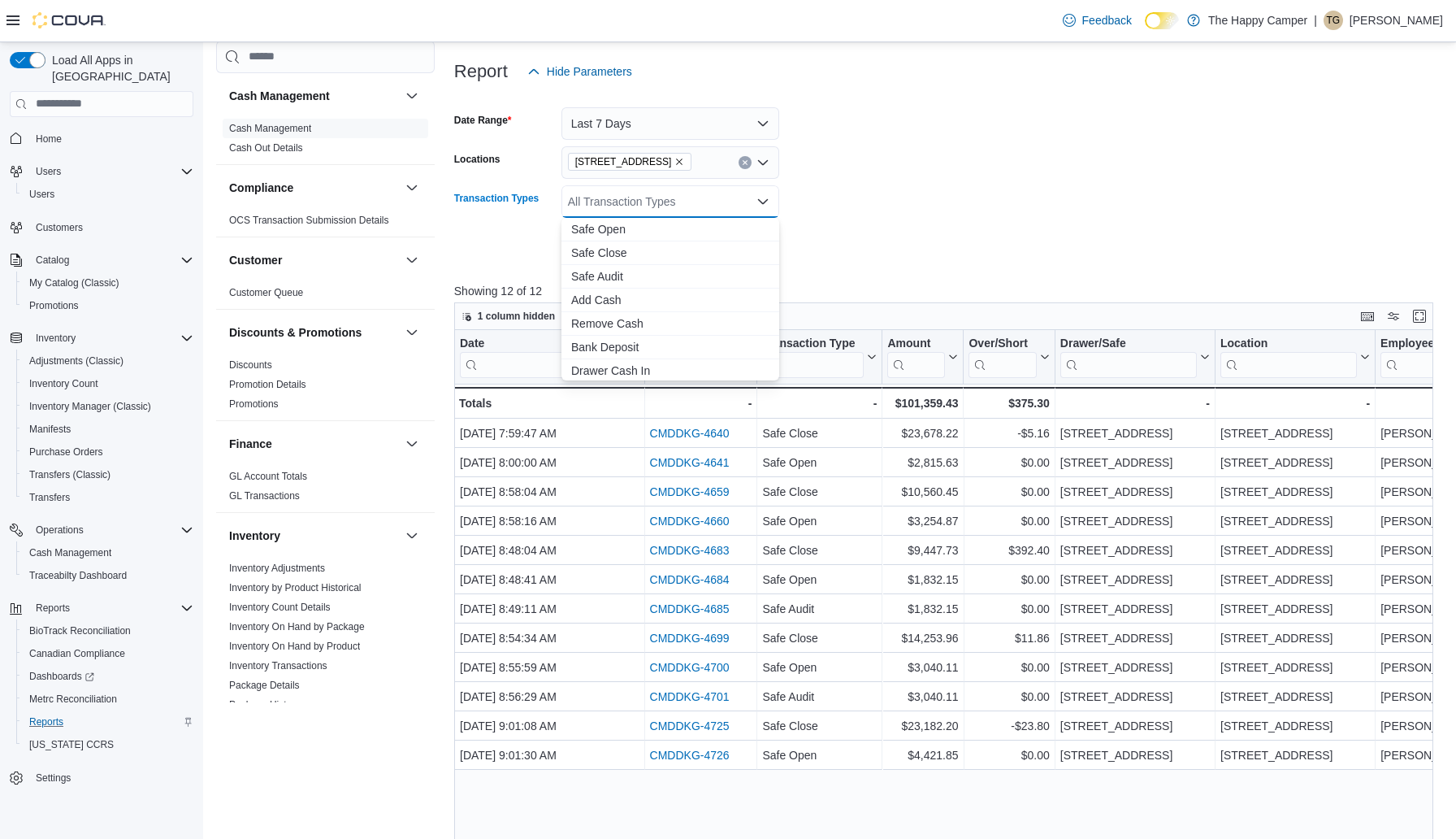
click at [826, 219] on div at bounding box center [948, 225] width 989 height 13
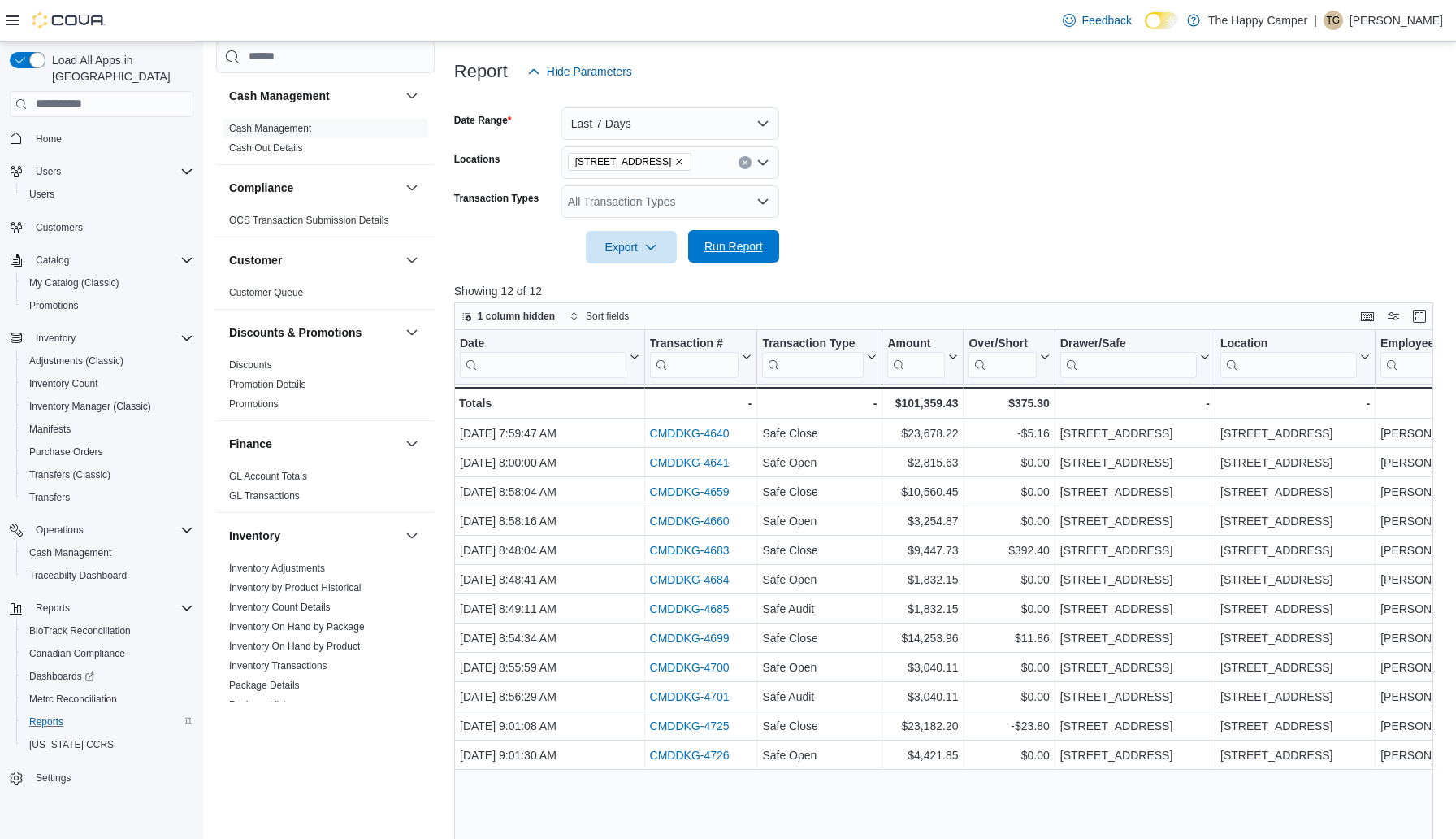
click at [763, 235] on span "Run Report" at bounding box center [733, 245] width 71 height 32
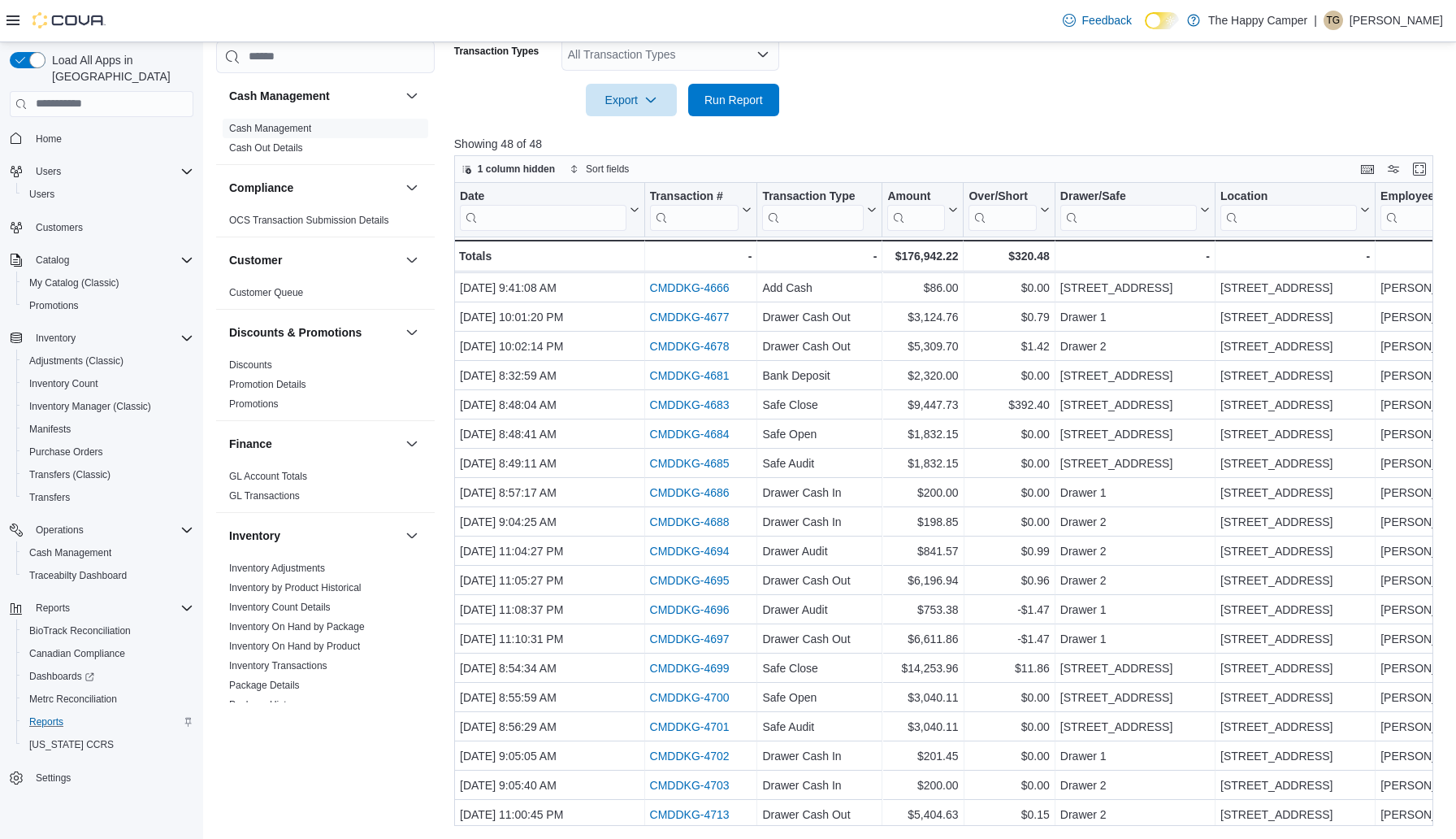
scroll to position [519, 0]
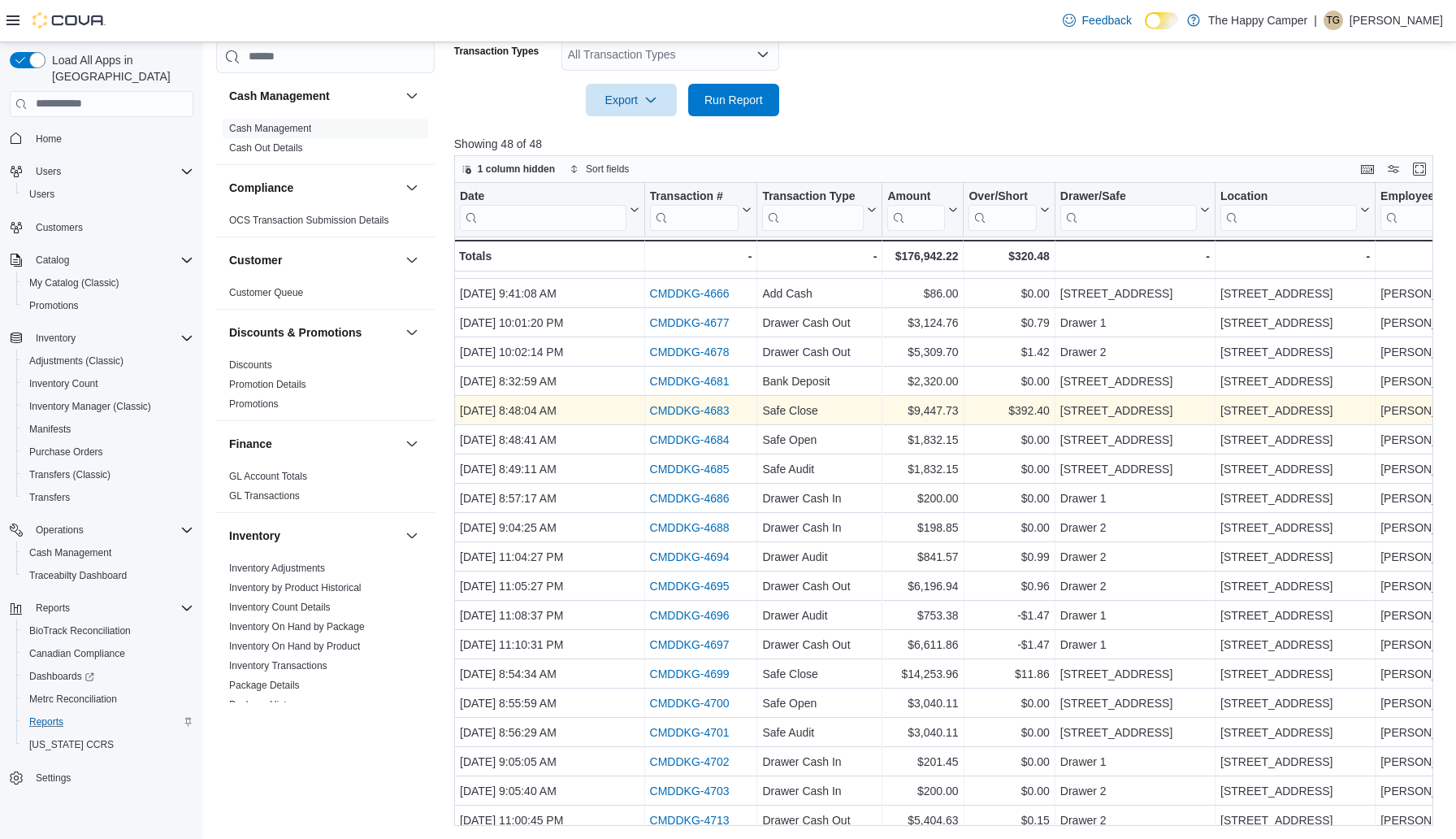
click at [688, 408] on link "CMDDKG-4683" at bounding box center [689, 410] width 80 height 13
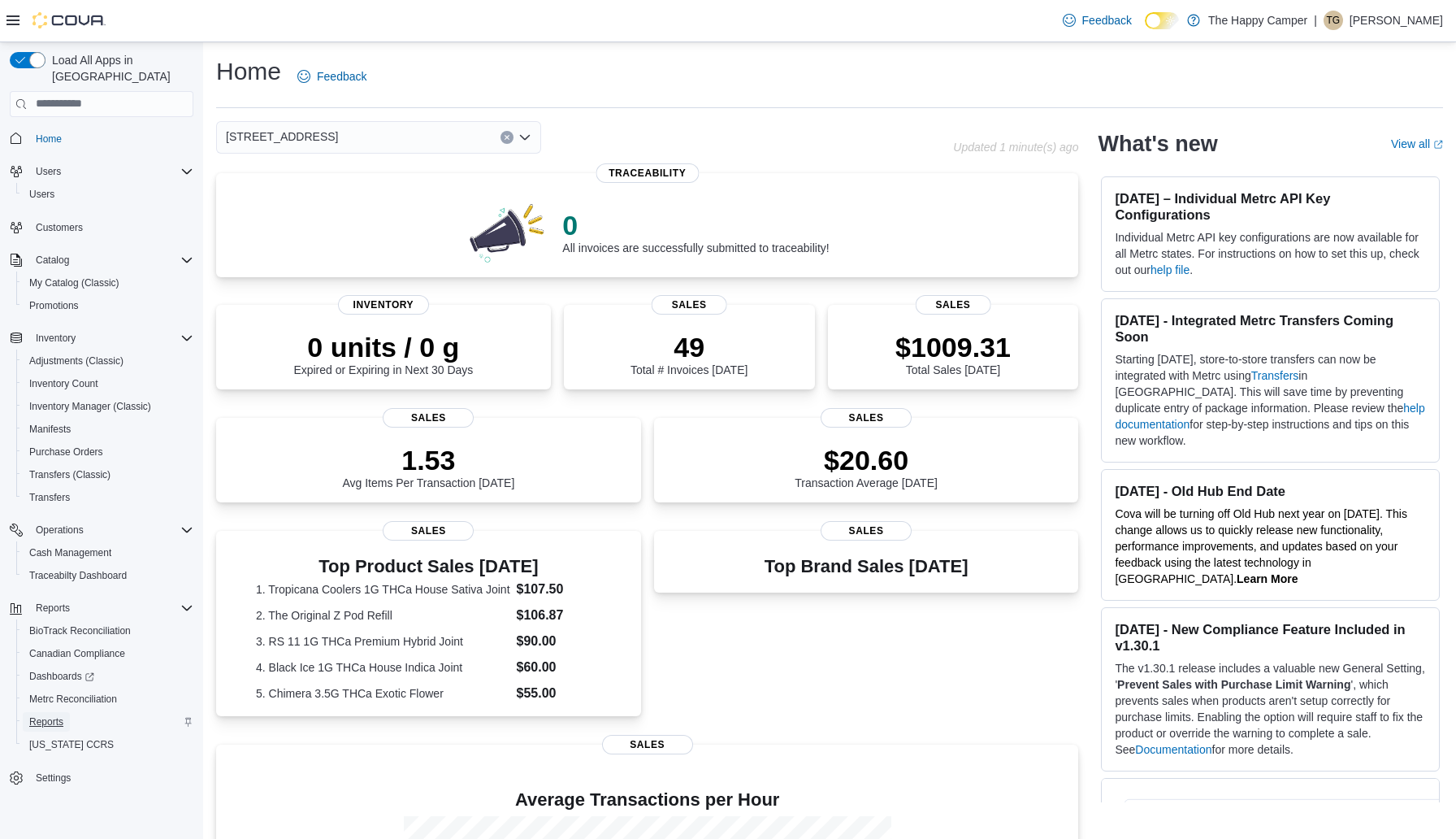
click at [53, 715] on span "Reports" at bounding box center [46, 722] width 34 height 13
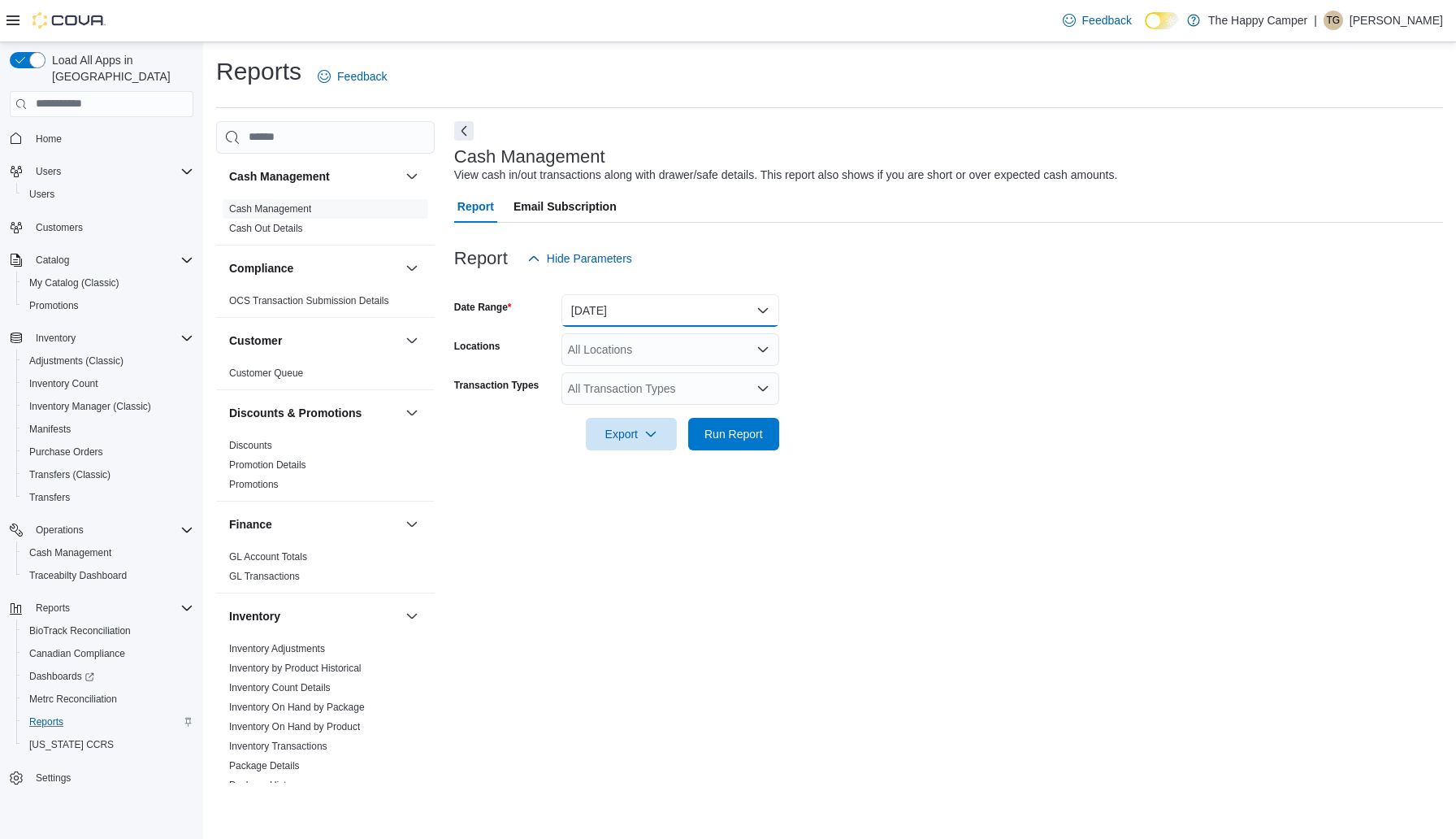
click at [650, 309] on button "[DATE]" at bounding box center [670, 310] width 218 height 32
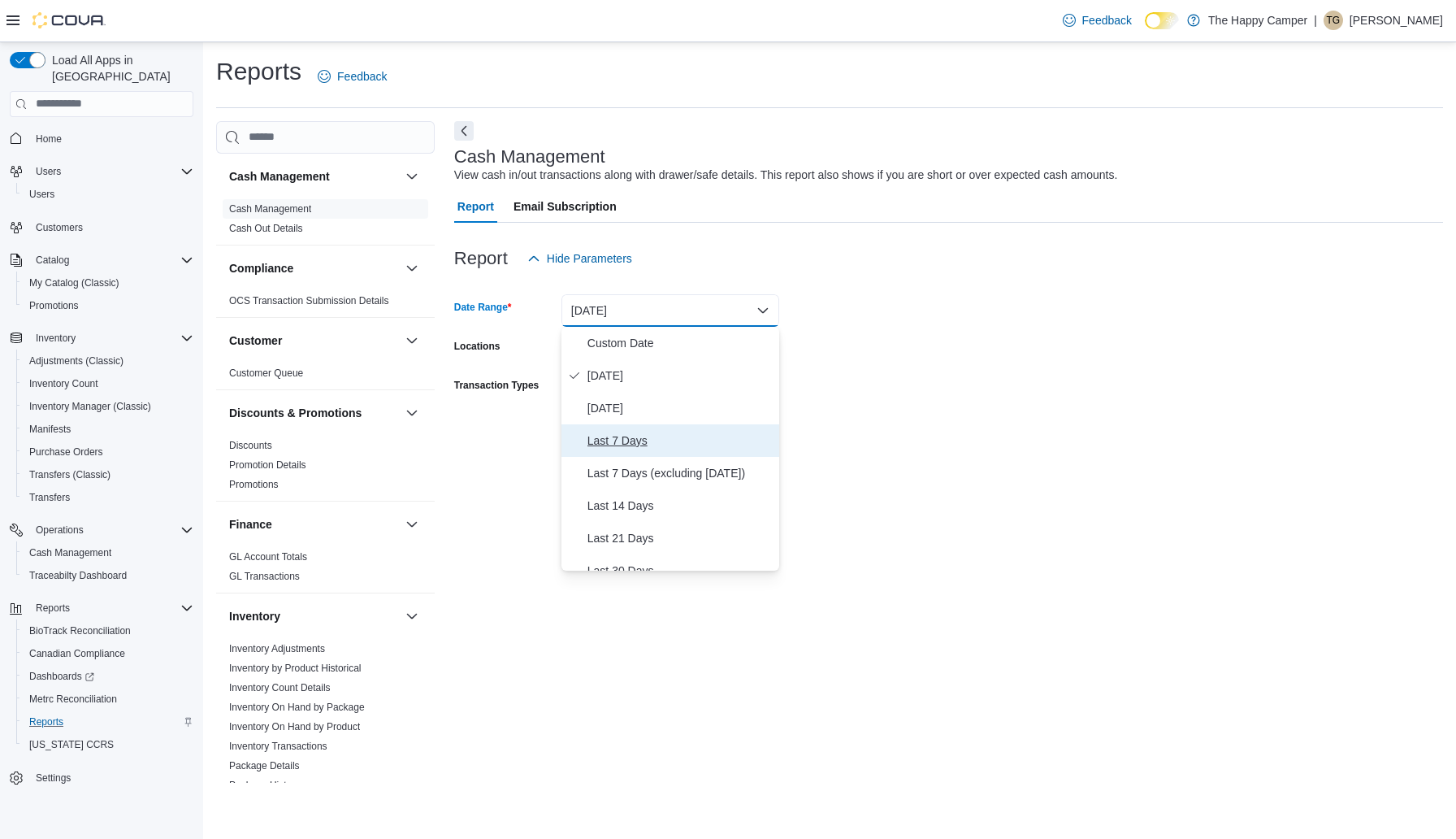
click at [623, 434] on span "Last 7 Days" at bounding box center [680, 441] width 185 height 20
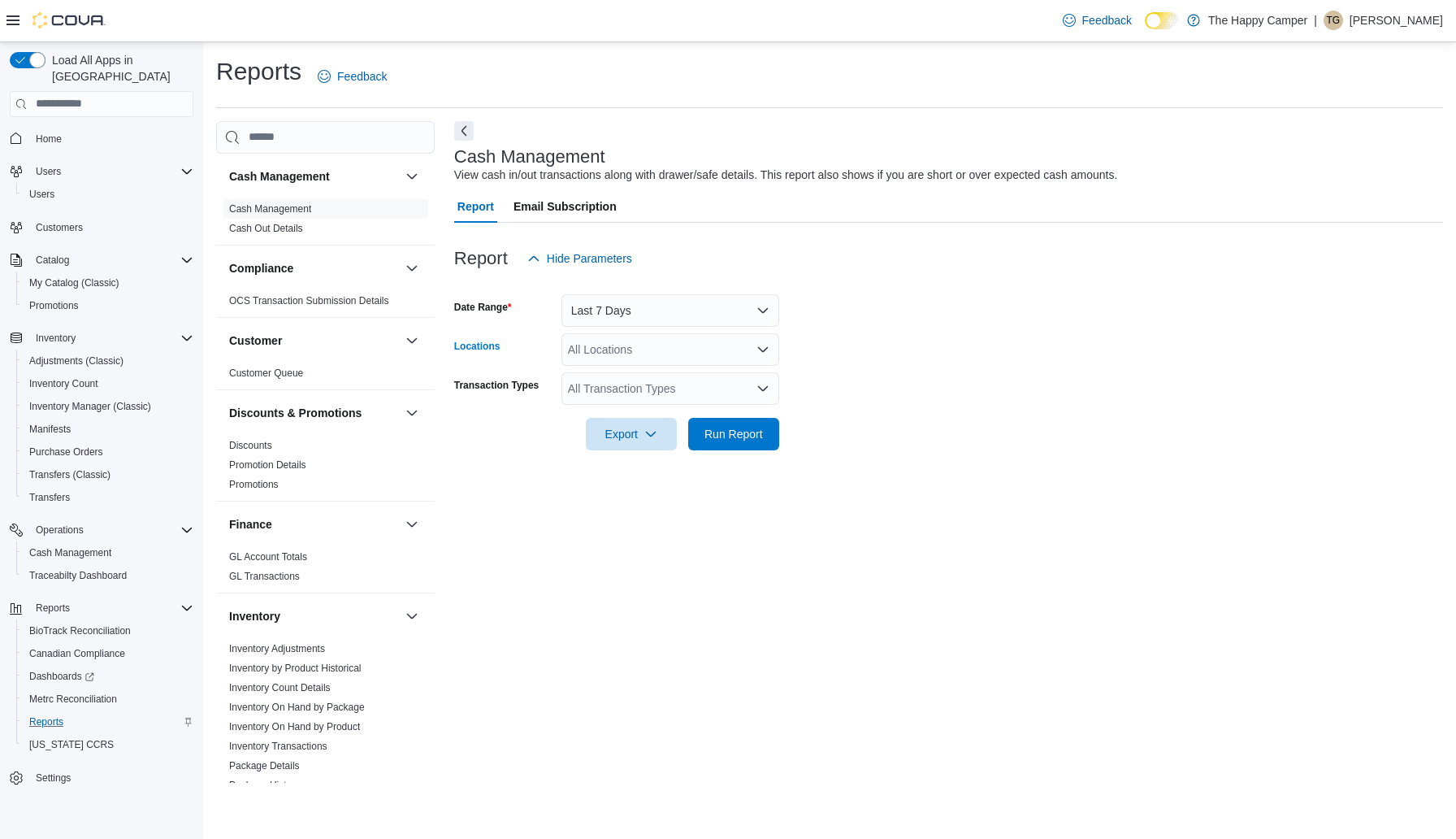
click at [636, 355] on div "All Locations" at bounding box center [670, 349] width 218 height 32
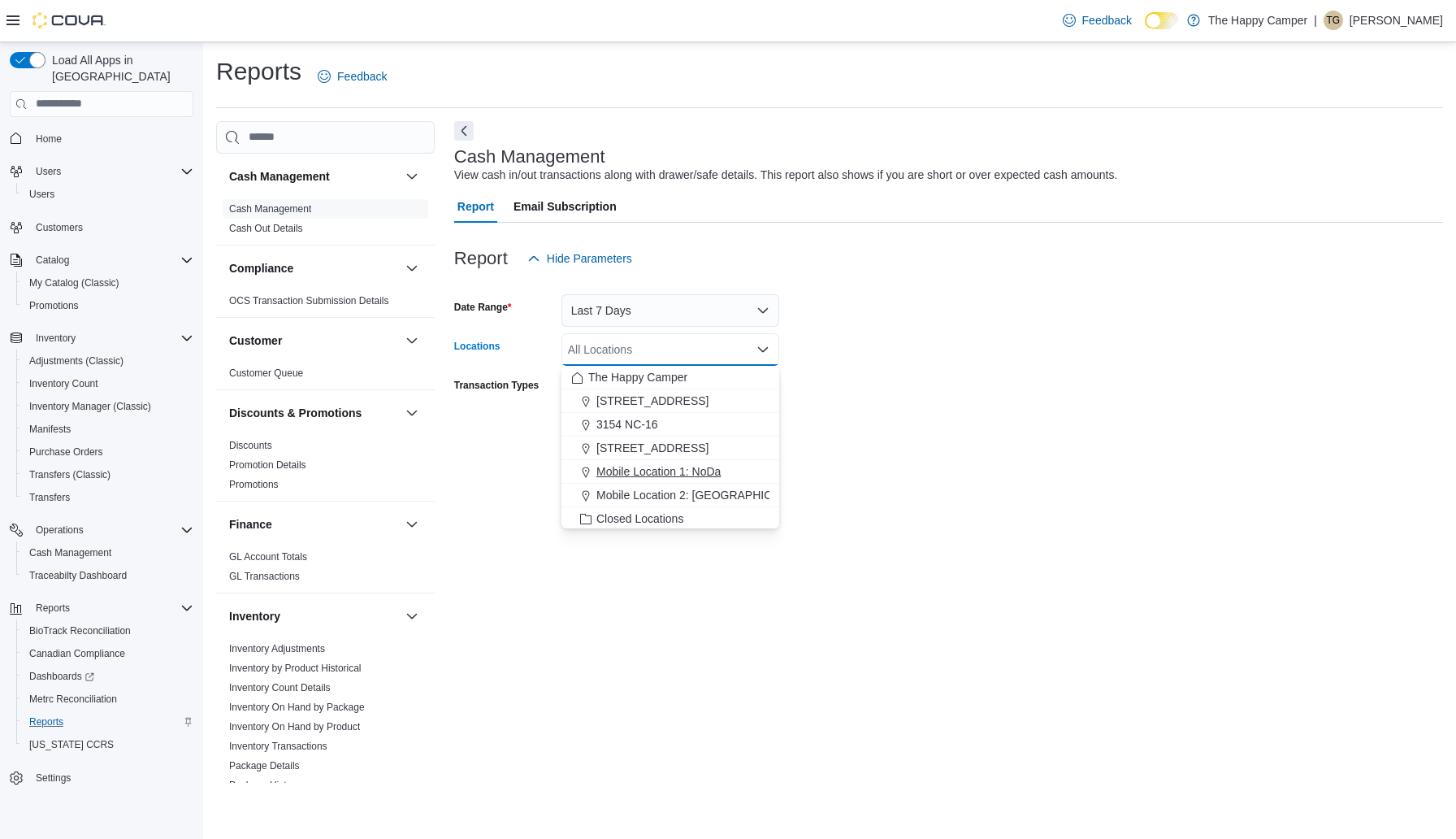
click at [644, 464] on span "Mobile Location 1: NoDa" at bounding box center [658, 472] width 124 height 17
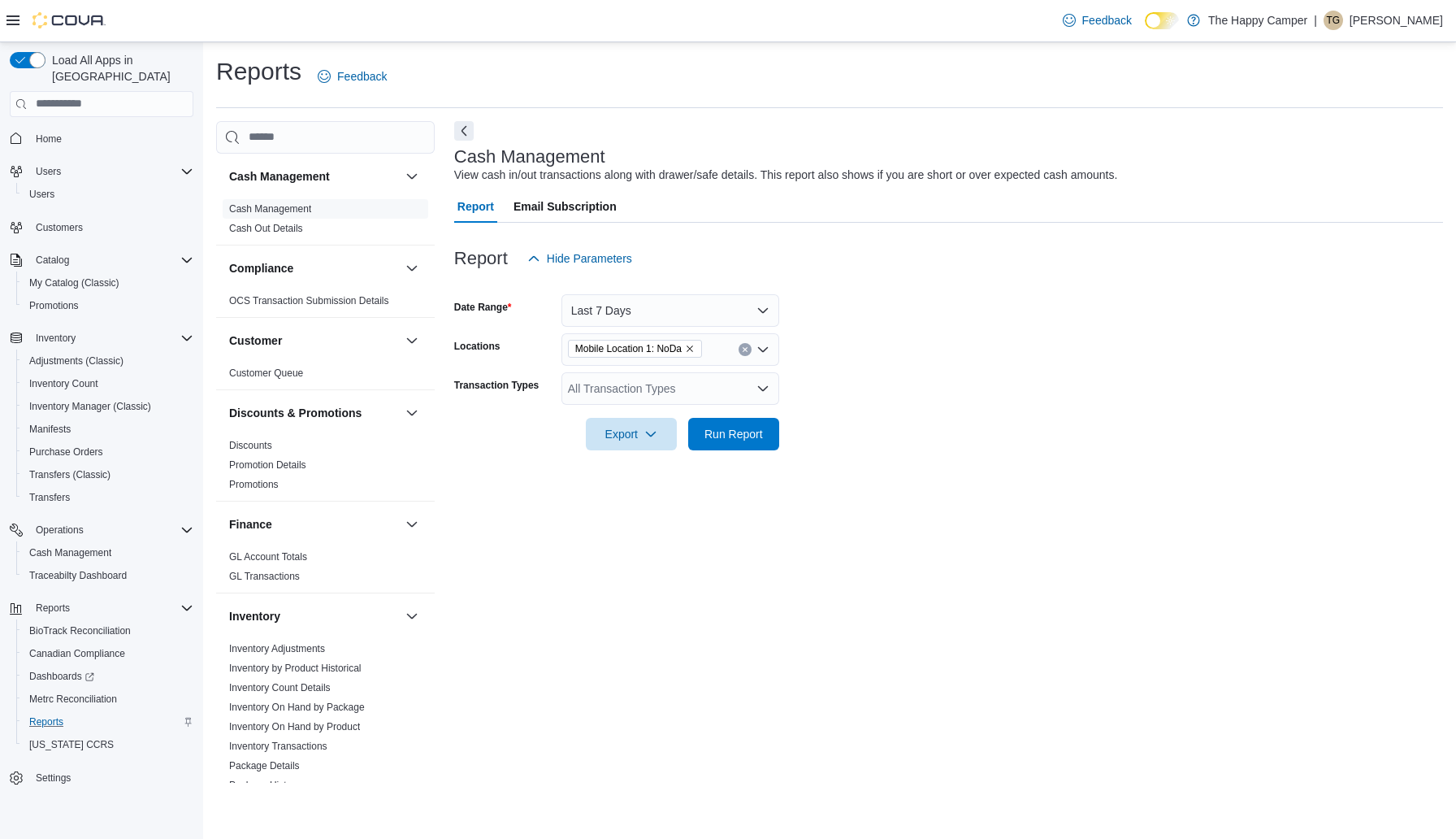
click at [903, 385] on form "Date Range Last 7 Days Locations Mobile Location 1: NoDa Transaction Types All …" at bounding box center [948, 362] width 989 height 176
click at [743, 434] on span "Run Report" at bounding box center [733, 434] width 59 height 17
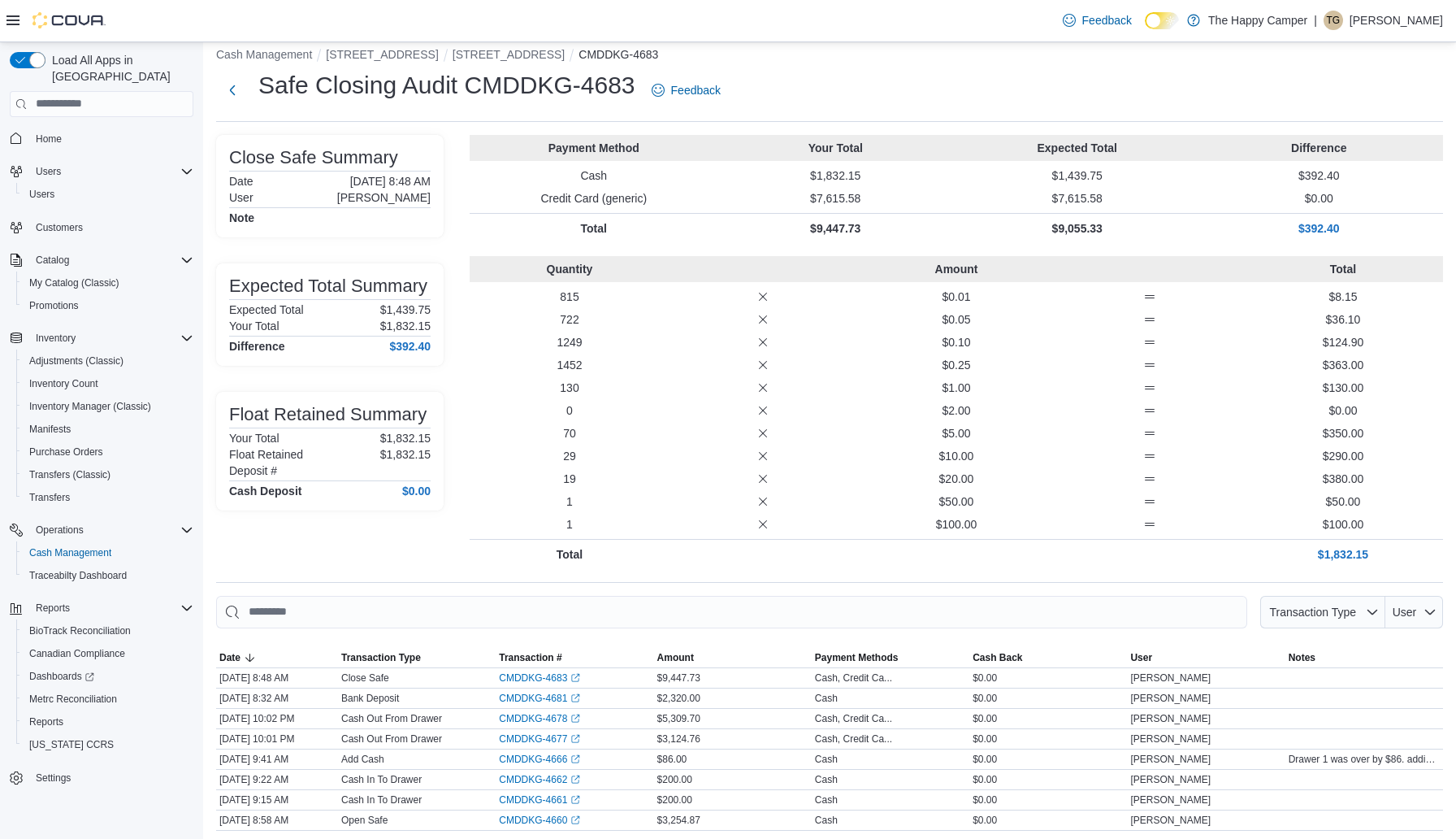
scroll to position [20, 0]
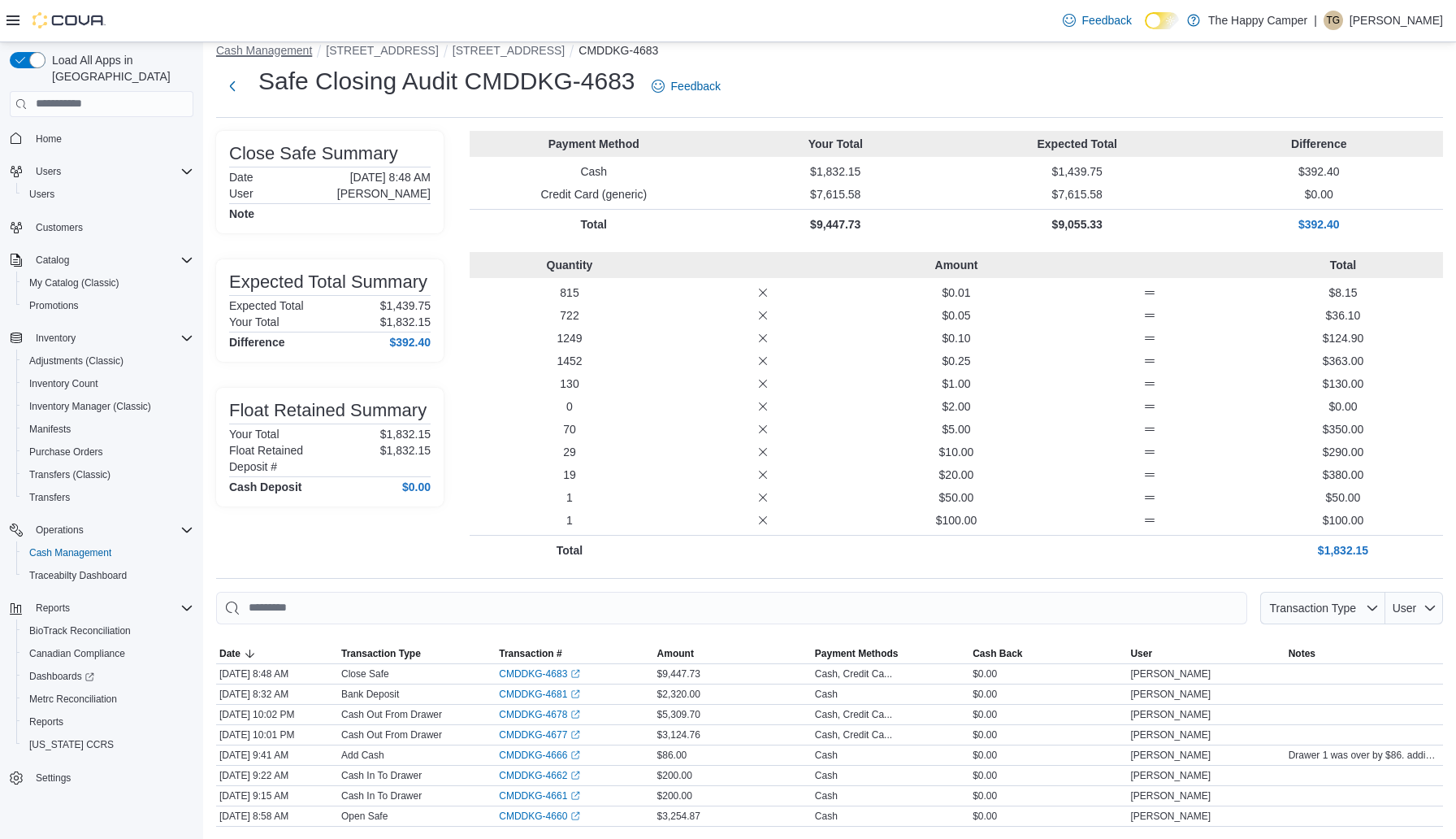
click at [252, 54] on button "Cash Management" at bounding box center [264, 51] width 96 height 13
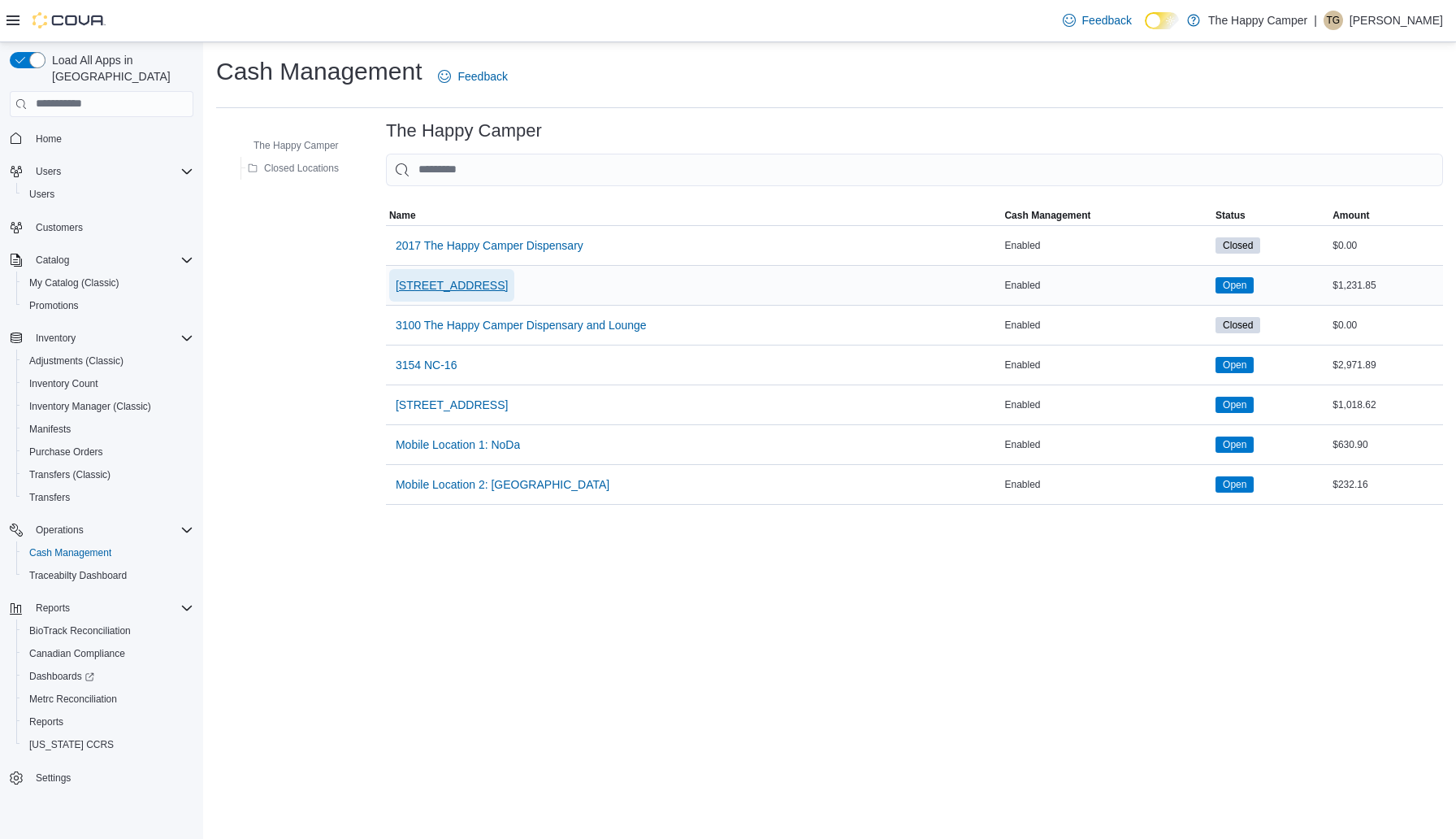
click at [496, 286] on span "[STREET_ADDRESS]" at bounding box center [451, 285] width 112 height 17
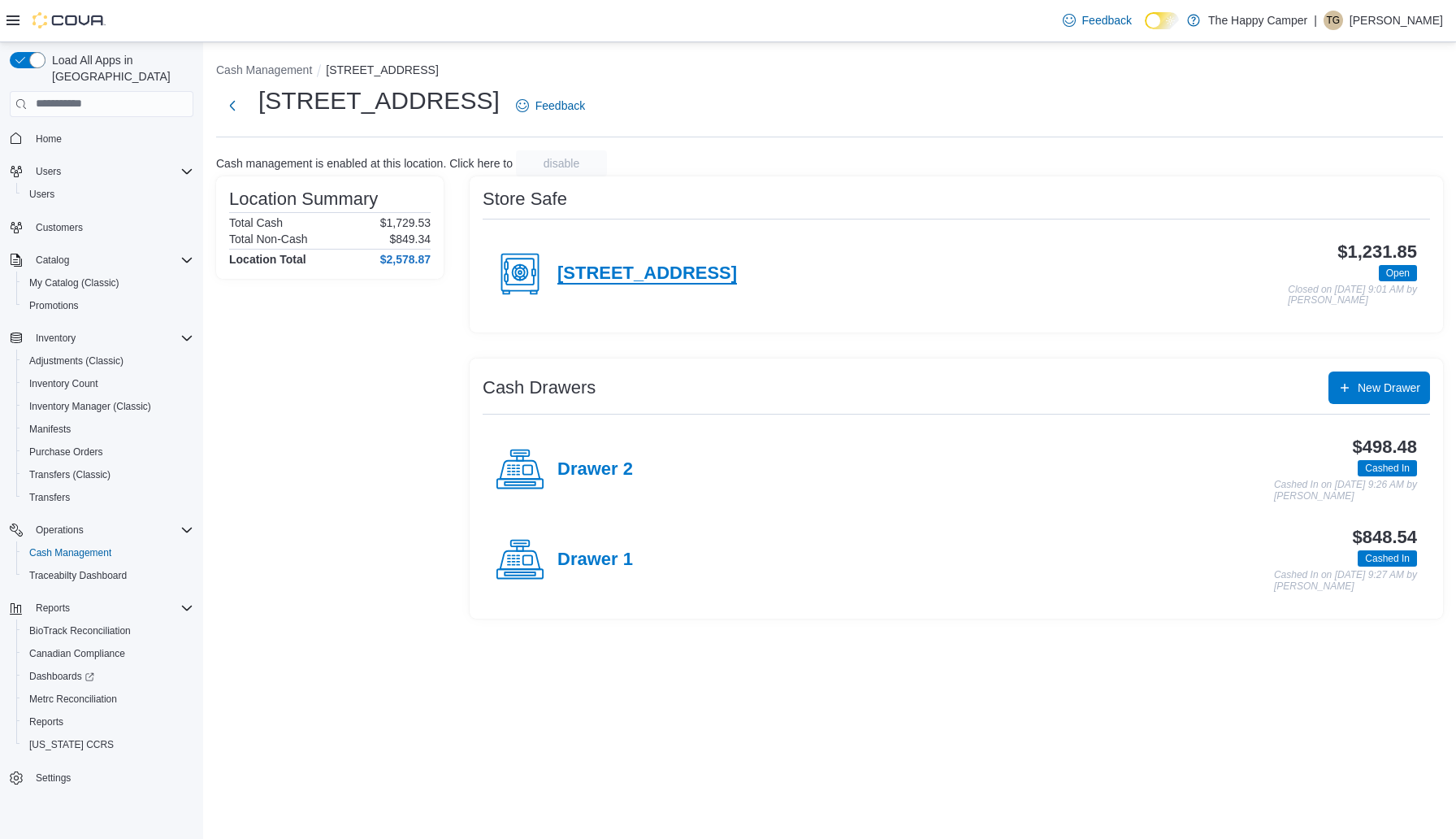
click at [599, 279] on h4 "[STREET_ADDRESS]" at bounding box center [646, 274] width 180 height 21
